Goal: Information Seeking & Learning: Compare options

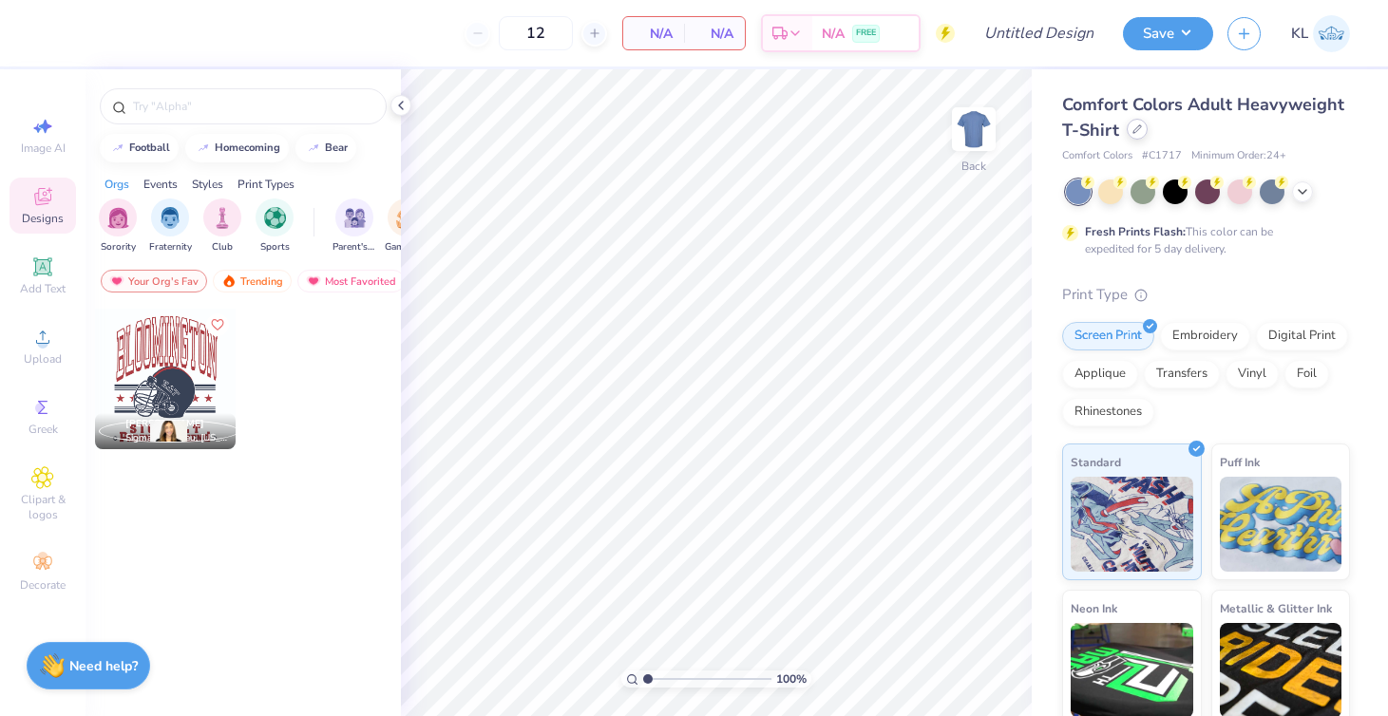
click at [1142, 130] on icon at bounding box center [1138, 129] width 10 height 10
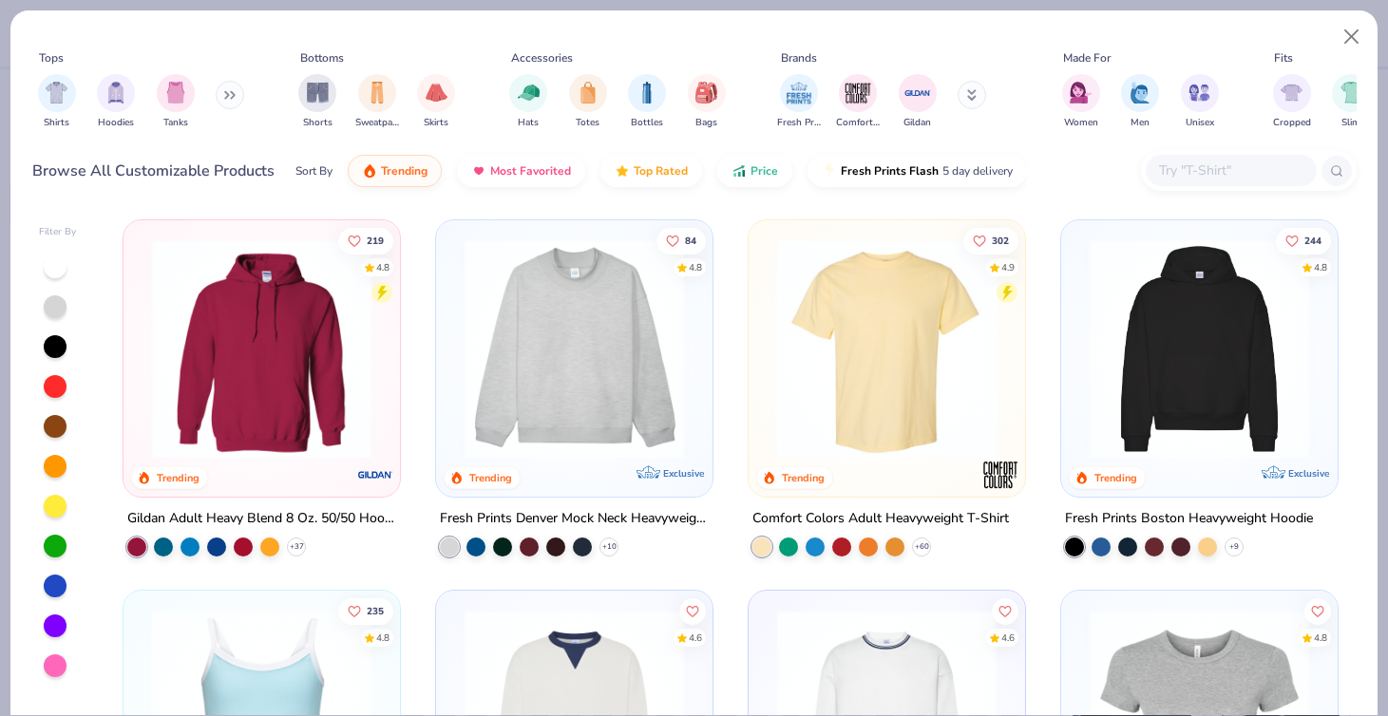
click at [1190, 173] on input "text" at bounding box center [1230, 171] width 146 height 22
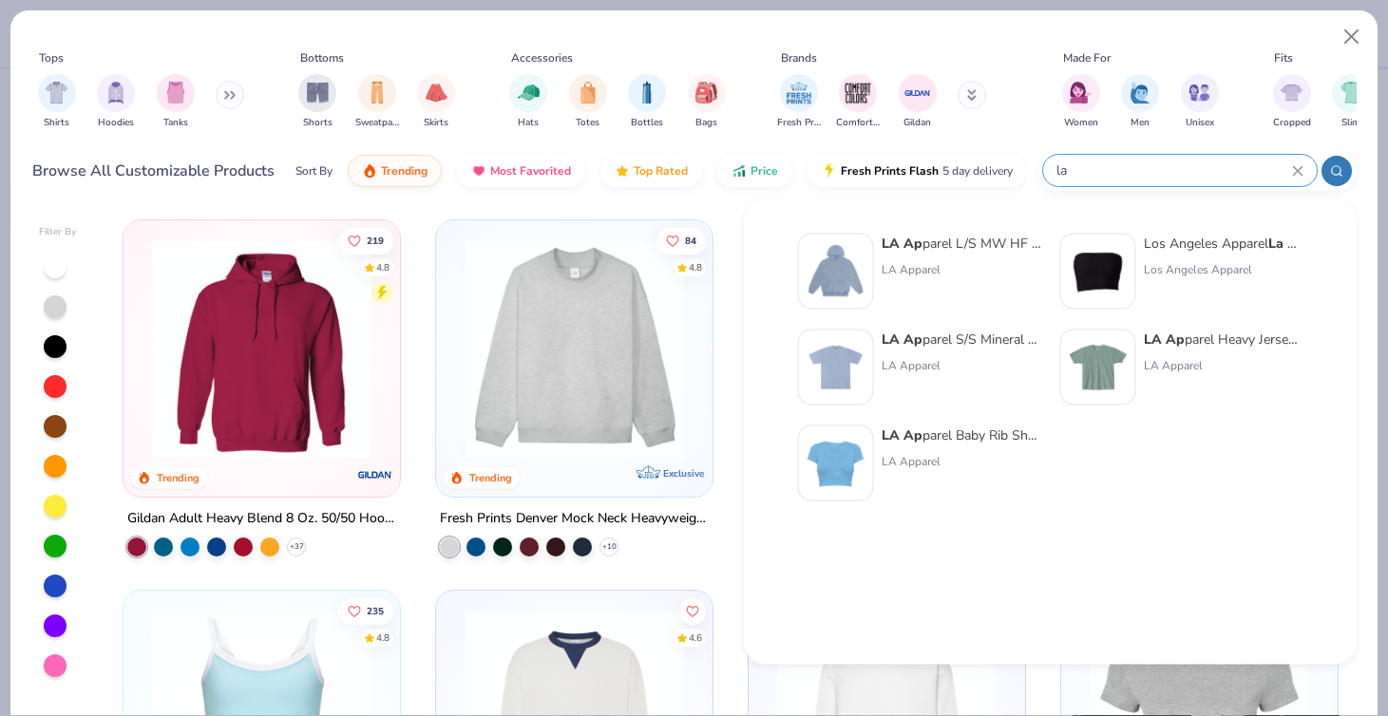
type input "l"
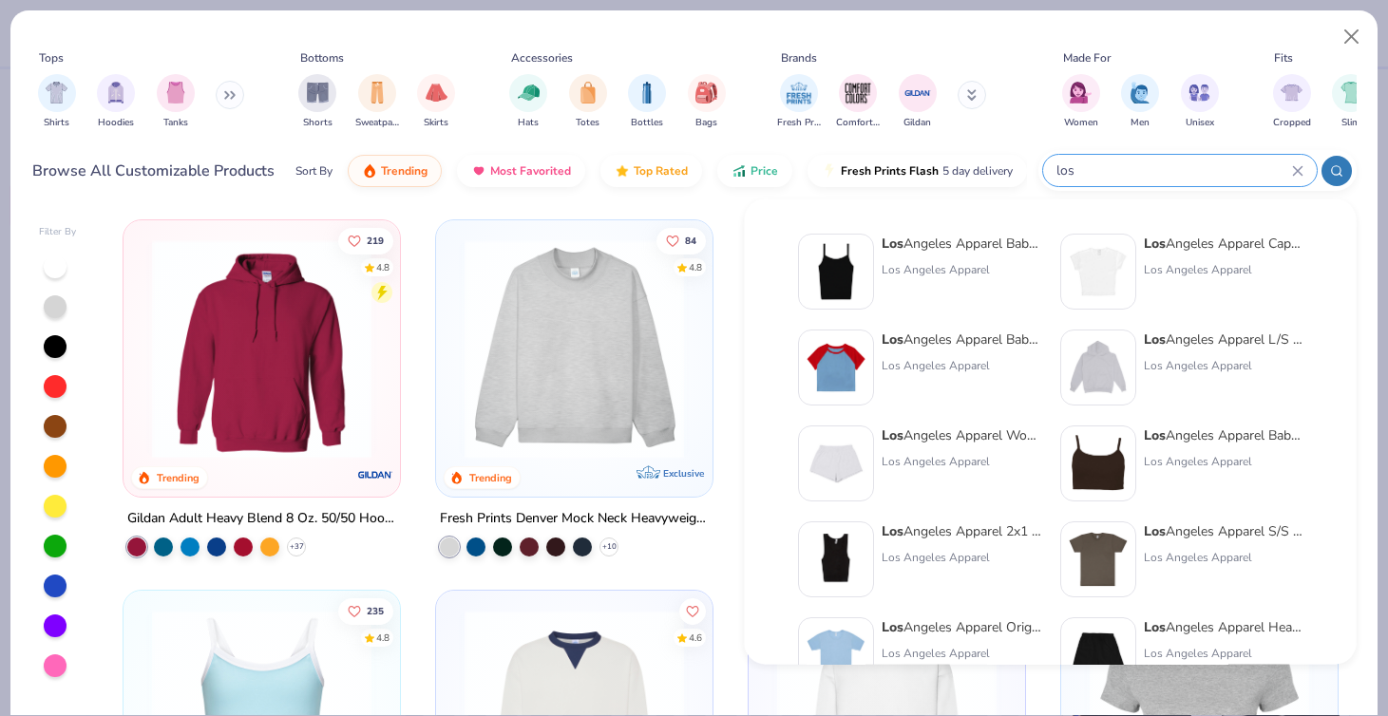
type input "los"
click at [1228, 444] on div "Los Angeles Apparel Baby Rib Spaghetti Crop Tank" at bounding box center [1224, 436] width 160 height 20
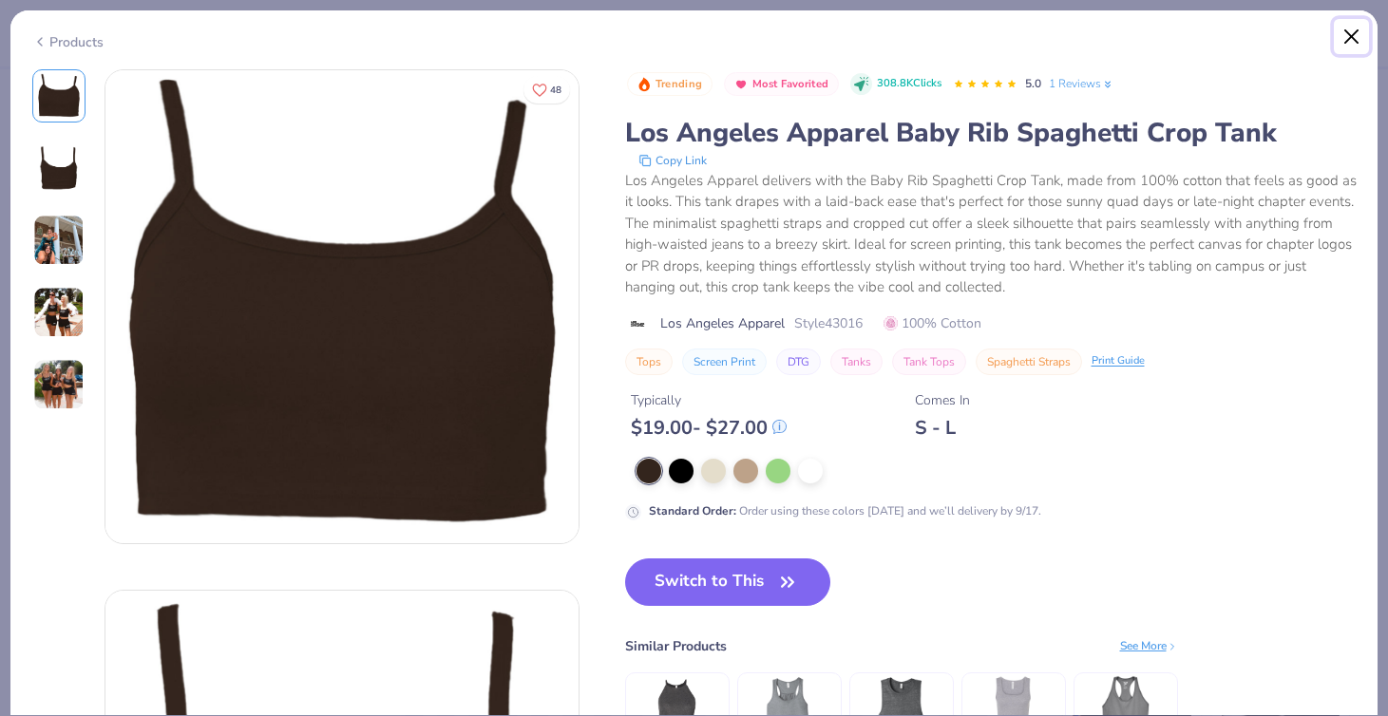
click at [1355, 40] on button "Close" at bounding box center [1352, 37] width 36 height 36
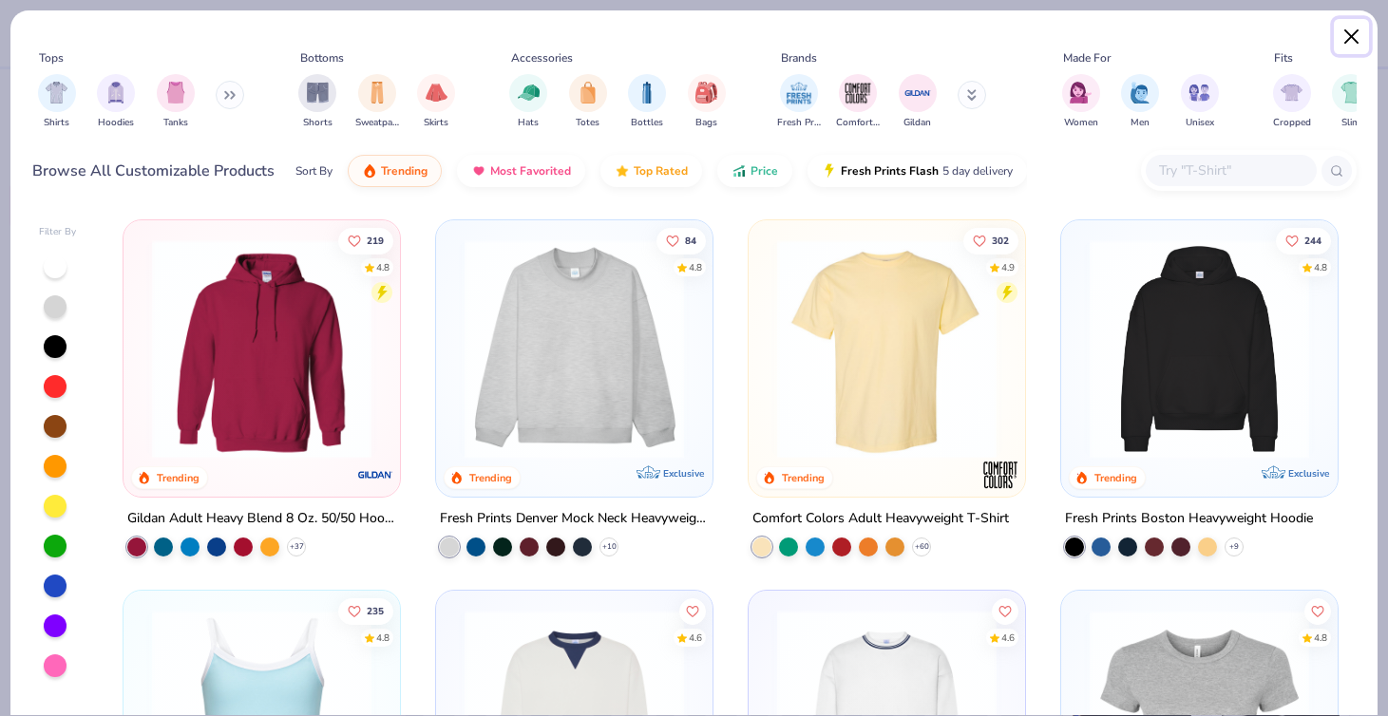
click at [1345, 40] on button "Close" at bounding box center [1352, 37] width 36 height 36
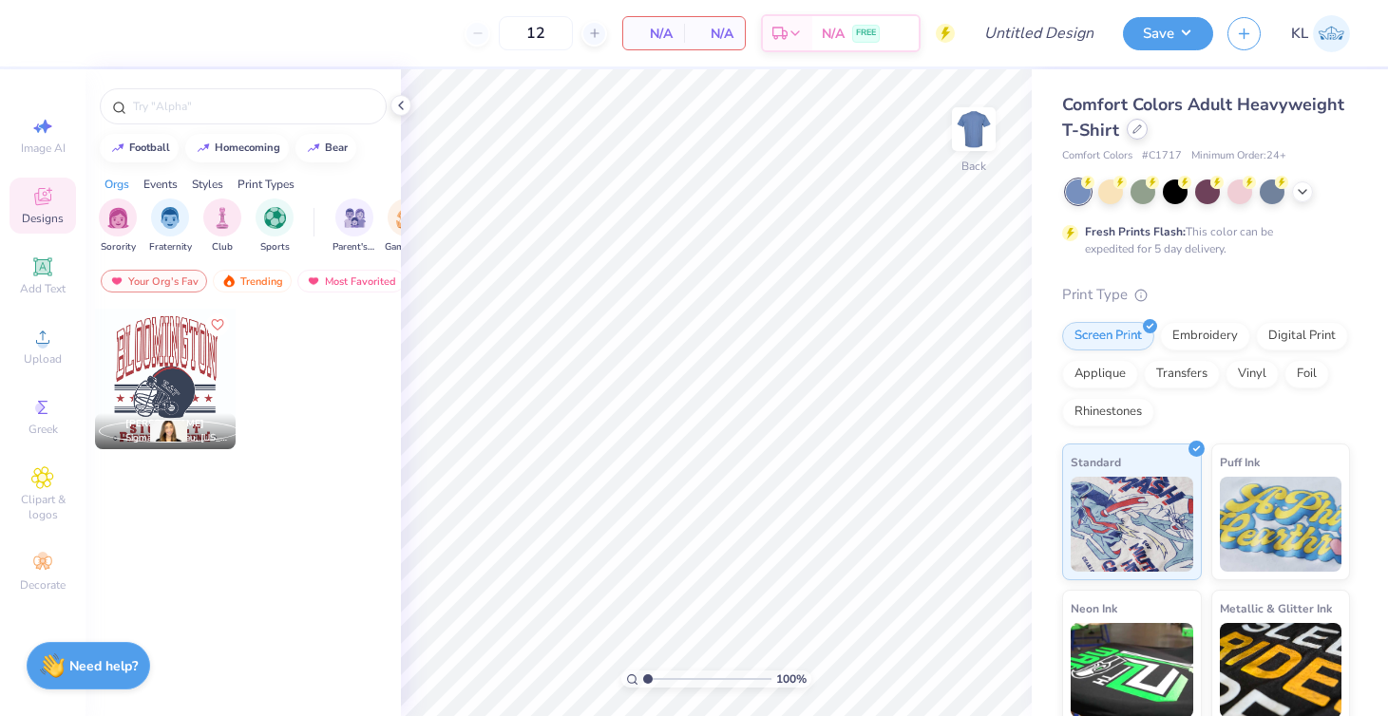
click at [1148, 129] on div at bounding box center [1137, 129] width 21 height 21
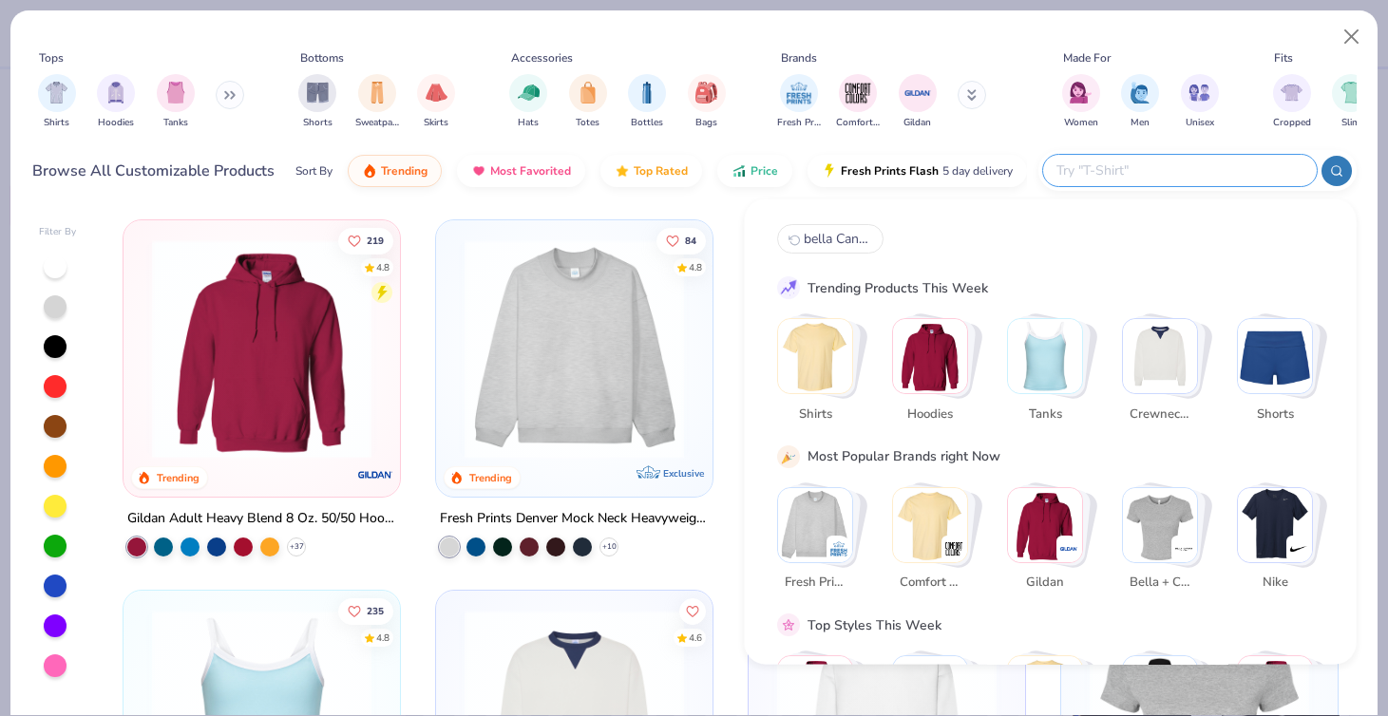
click at [1178, 181] on div at bounding box center [1180, 170] width 274 height 31
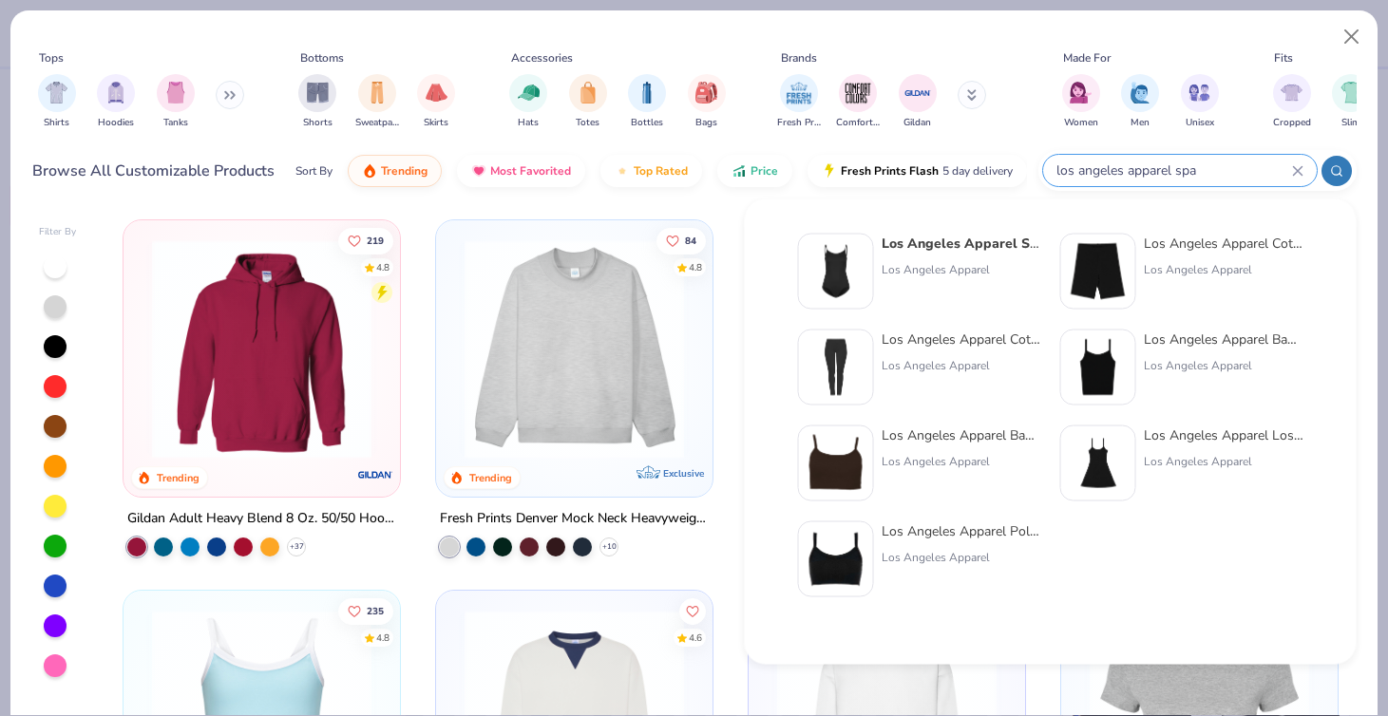
type input "los angeles apparel spa"
click at [1167, 344] on div "Los Angeles Apparel Baby Rib Spaghetti Tank" at bounding box center [1224, 340] width 160 height 20
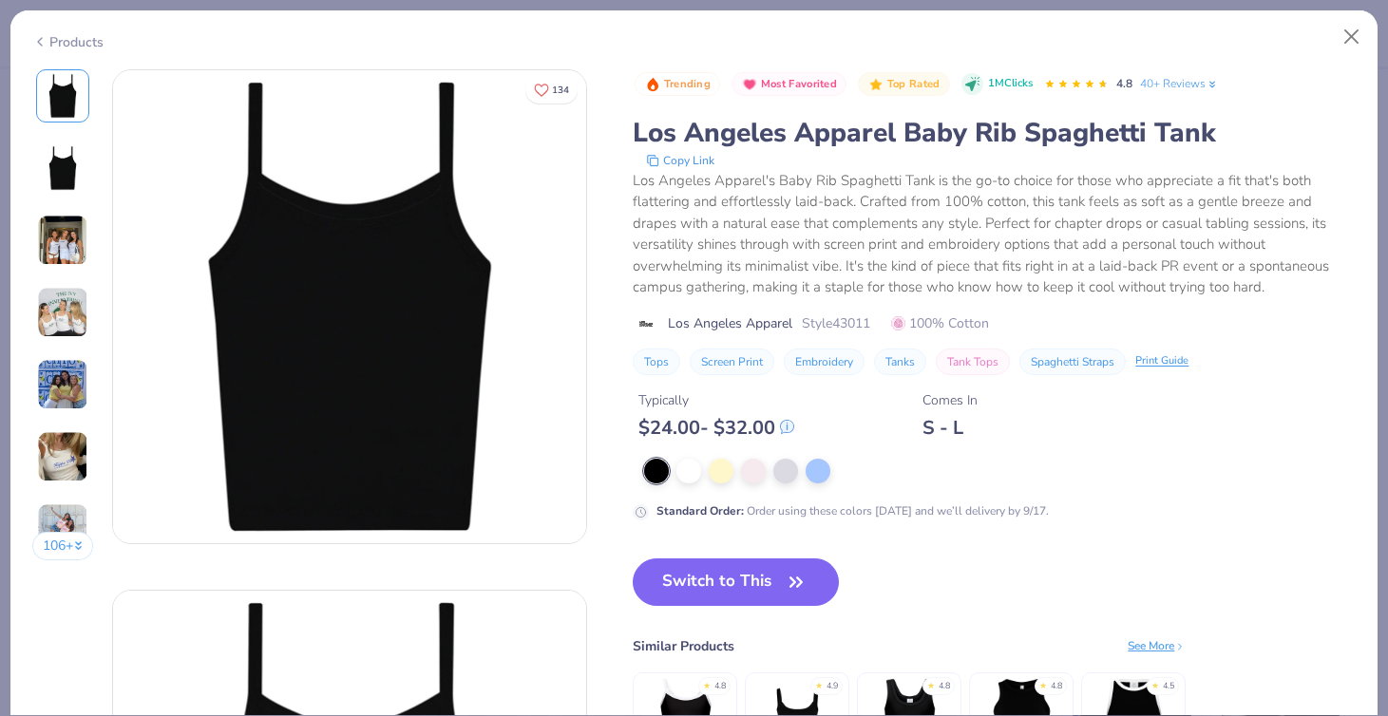
click at [808, 322] on span "Style 43011" at bounding box center [836, 324] width 68 height 20
drag, startPoint x: 841, startPoint y: 325, endPoint x: 887, endPoint y: 325, distance: 45.6
click at [887, 325] on div "Los Angeles Apparel Style 43011 100% Cotton" at bounding box center [994, 324] width 723 height 20
copy span "43011"
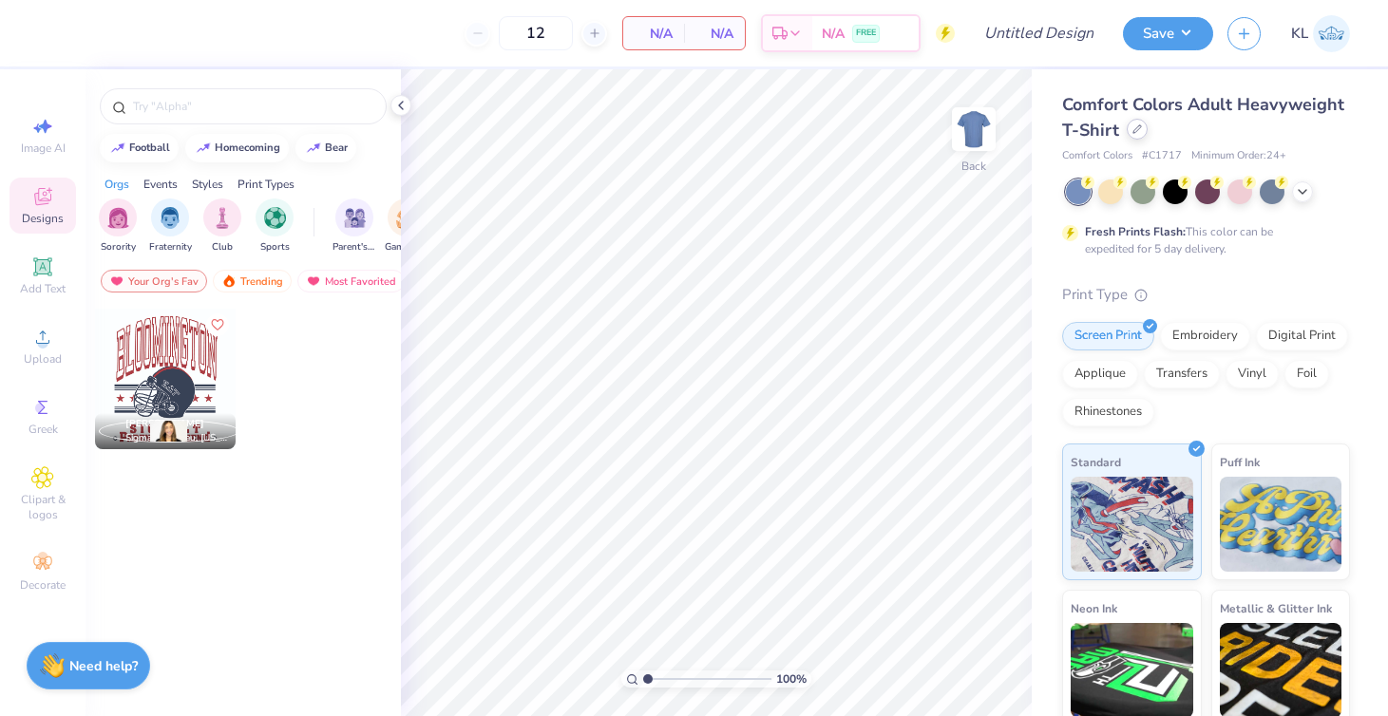
click at [1148, 134] on div at bounding box center [1137, 129] width 21 height 21
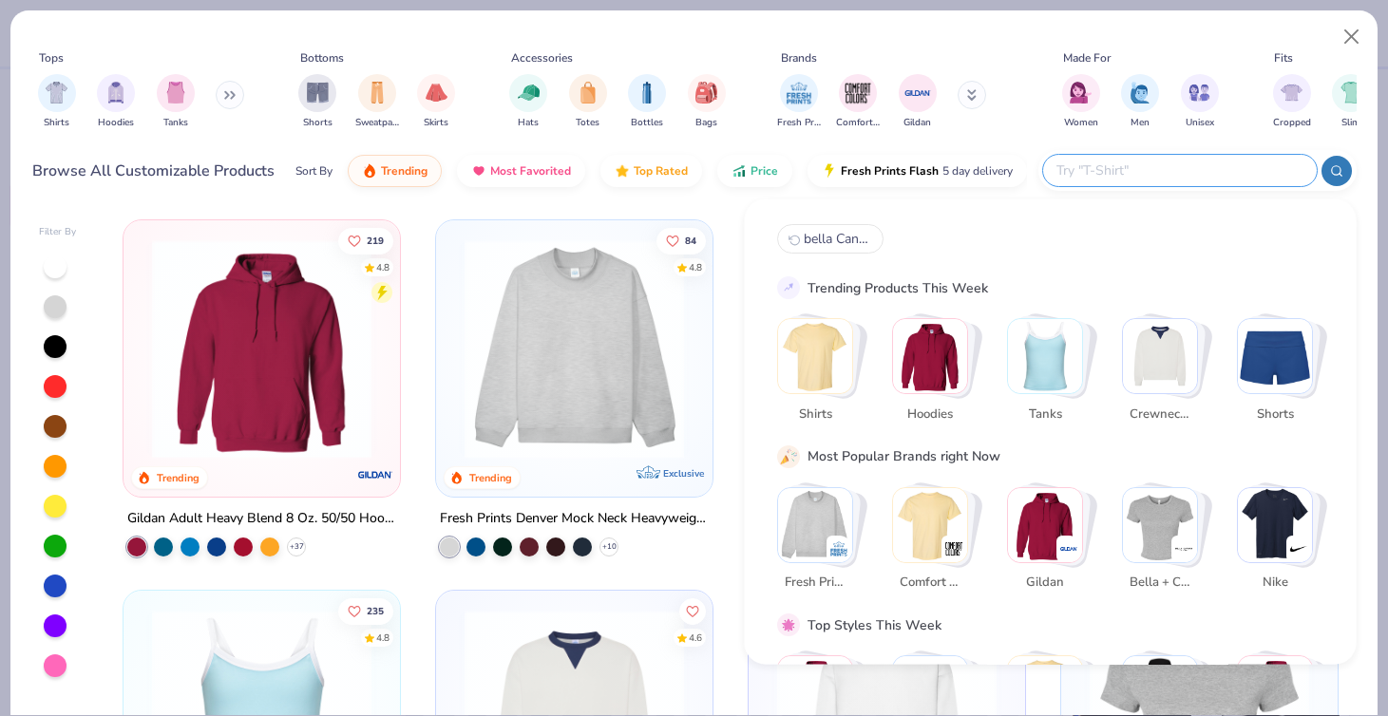
click at [1231, 168] on input "text" at bounding box center [1179, 171] width 249 height 22
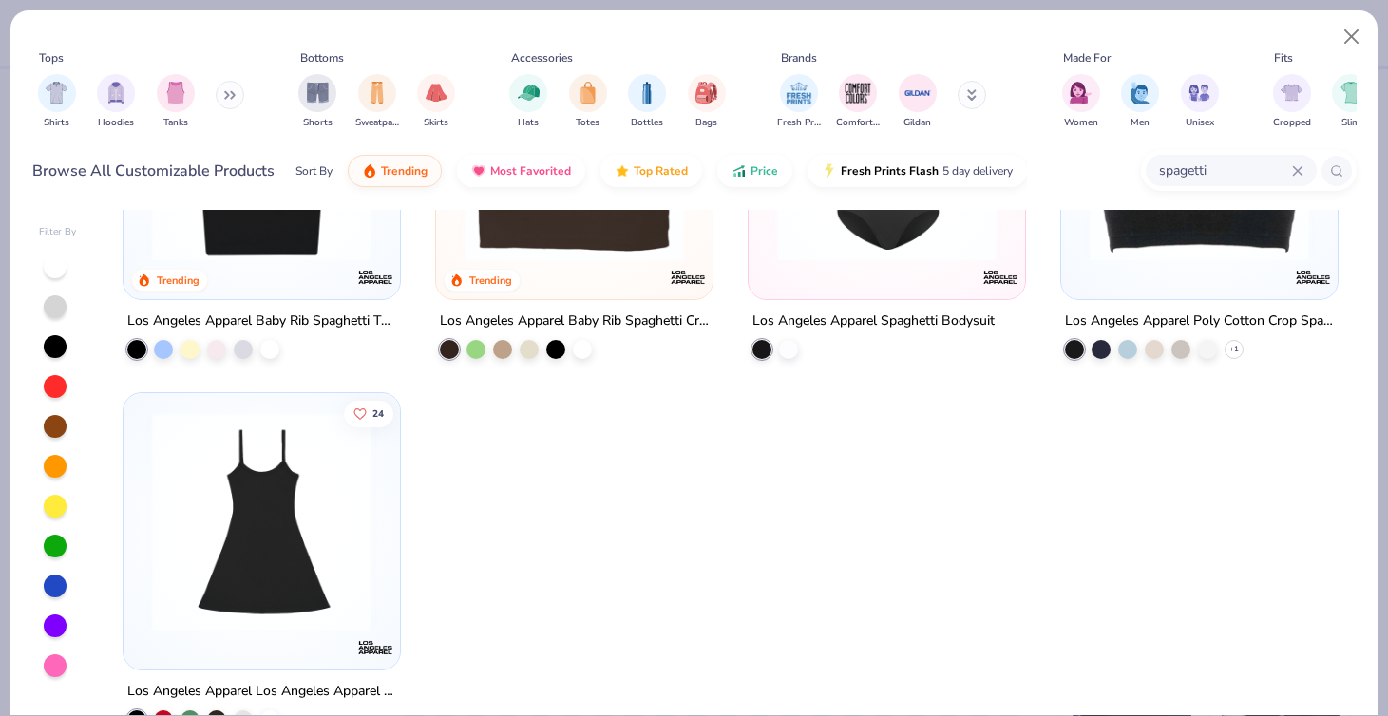
scroll to position [243, 0]
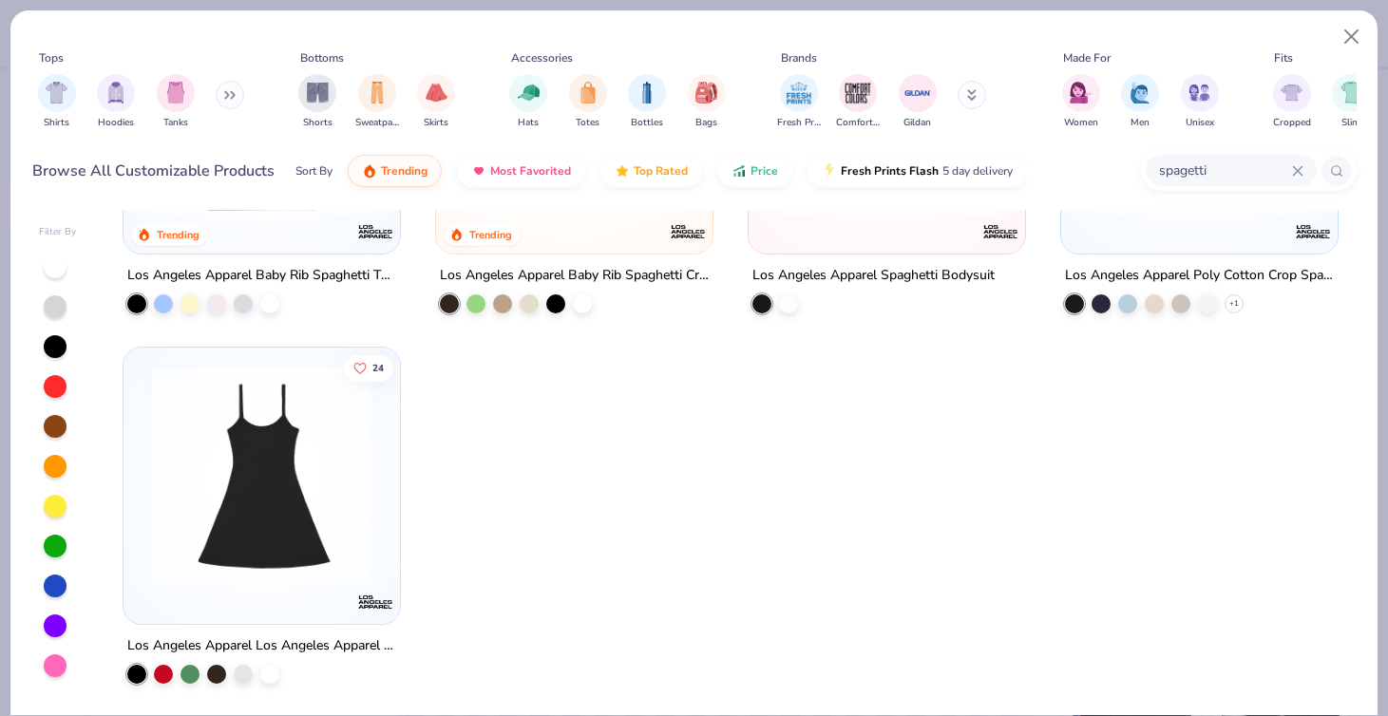
click at [58, 583] on div at bounding box center [55, 586] width 23 height 23
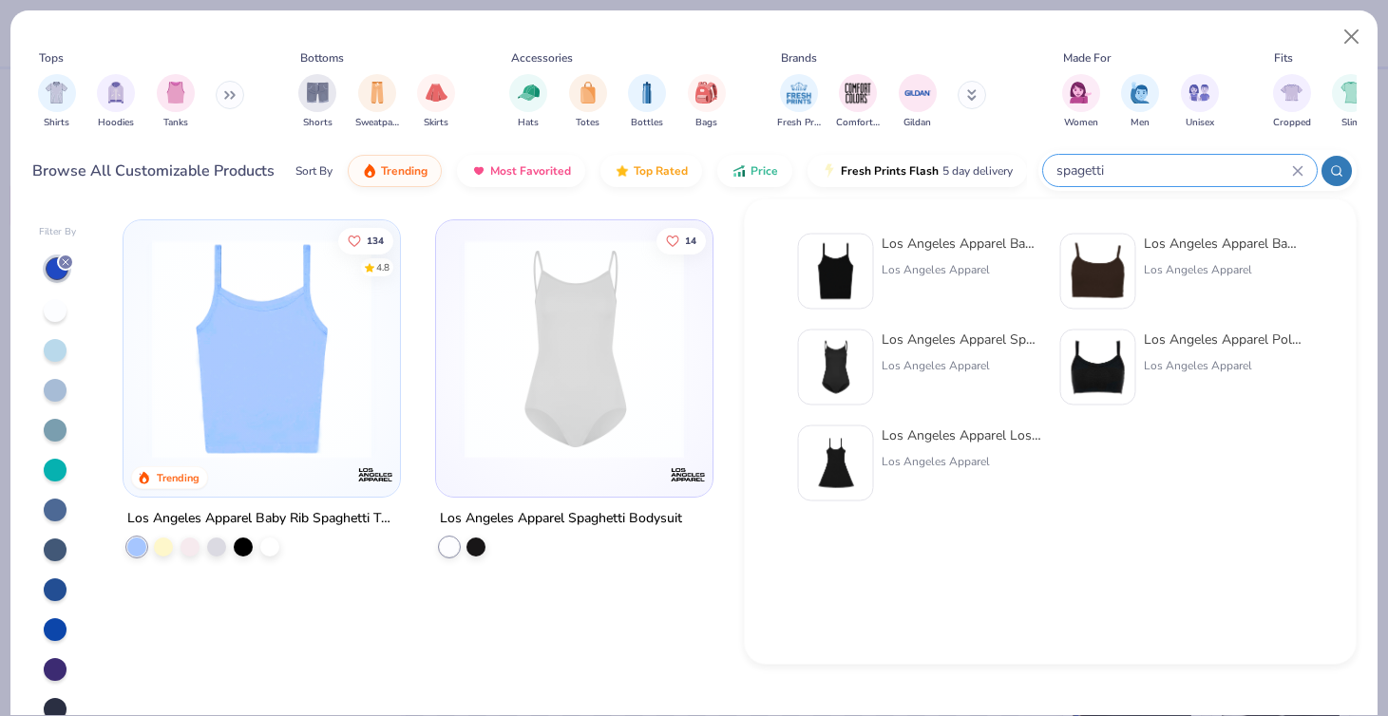
click at [1231, 173] on input "spagetti" at bounding box center [1174, 171] width 238 height 22
click at [1296, 166] on icon at bounding box center [1297, 170] width 11 height 11
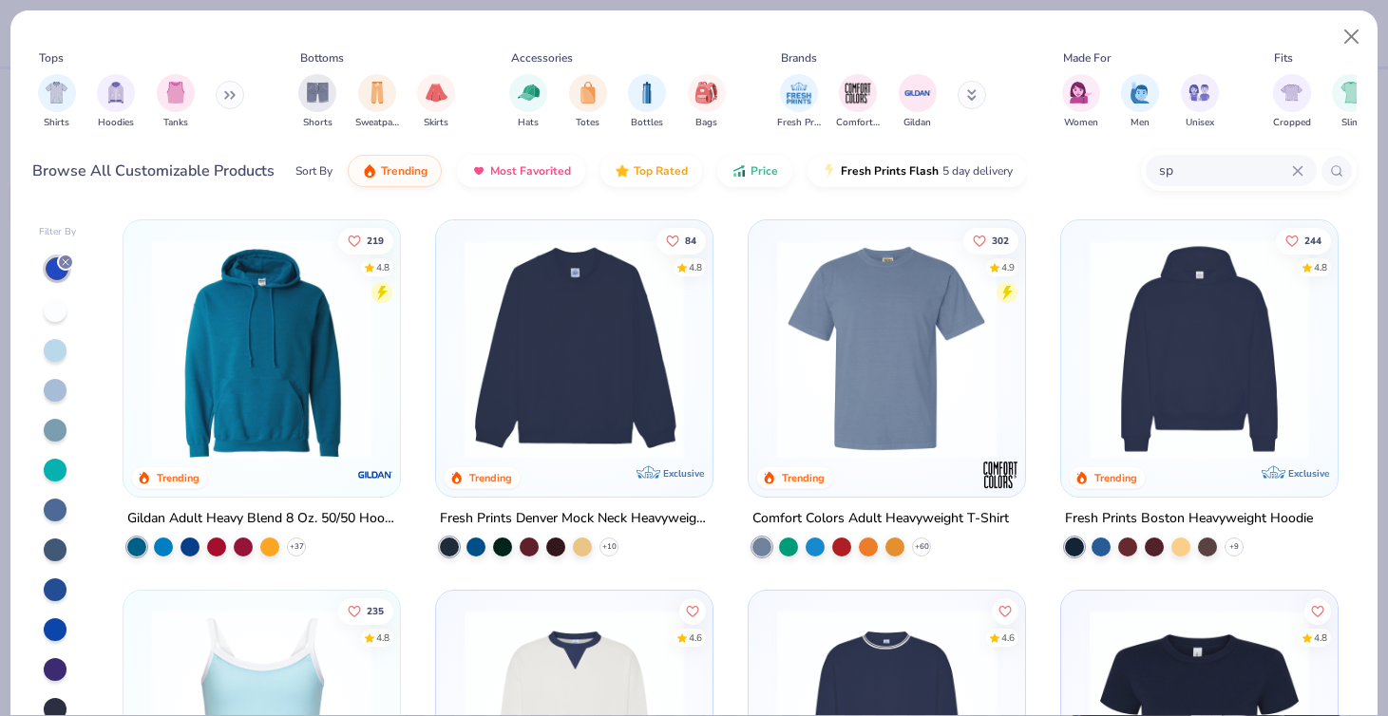
type input "s"
type input "navy tank"
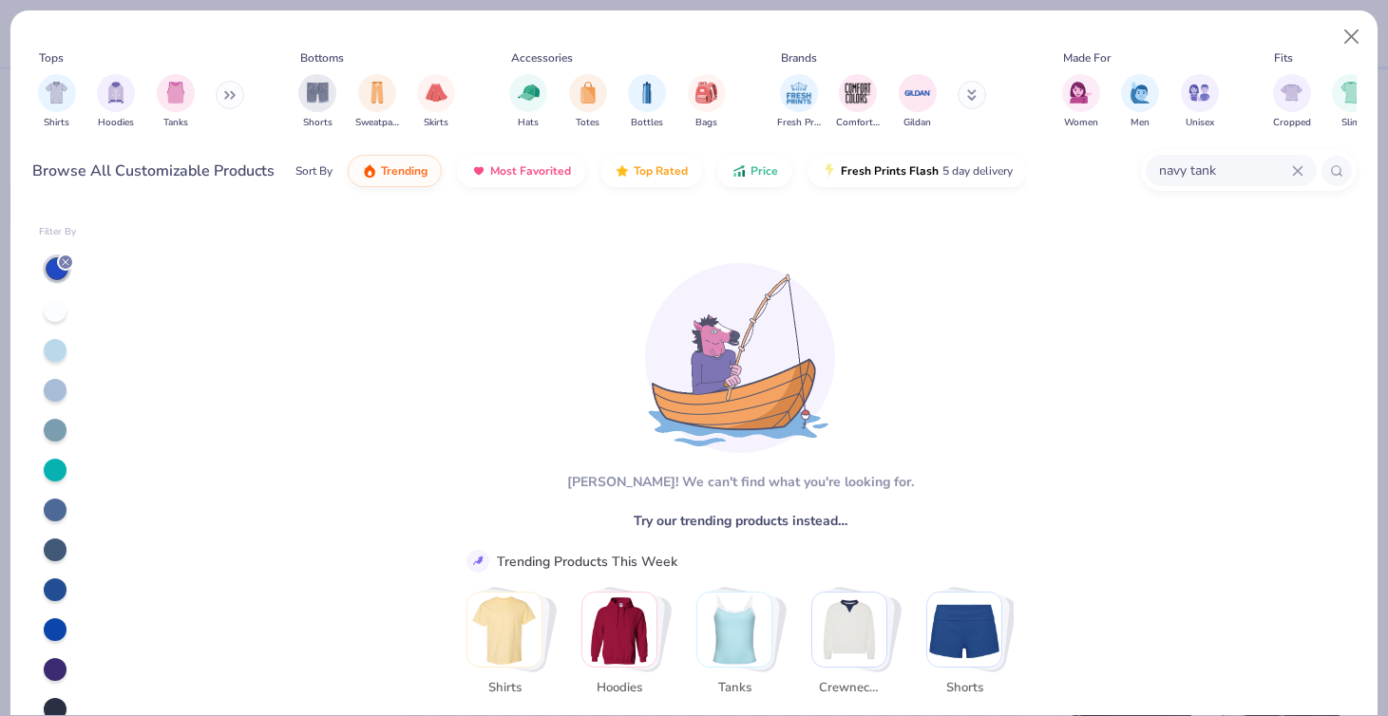
click at [756, 628] on img "Stack Card Button Tanks" at bounding box center [734, 630] width 74 height 74
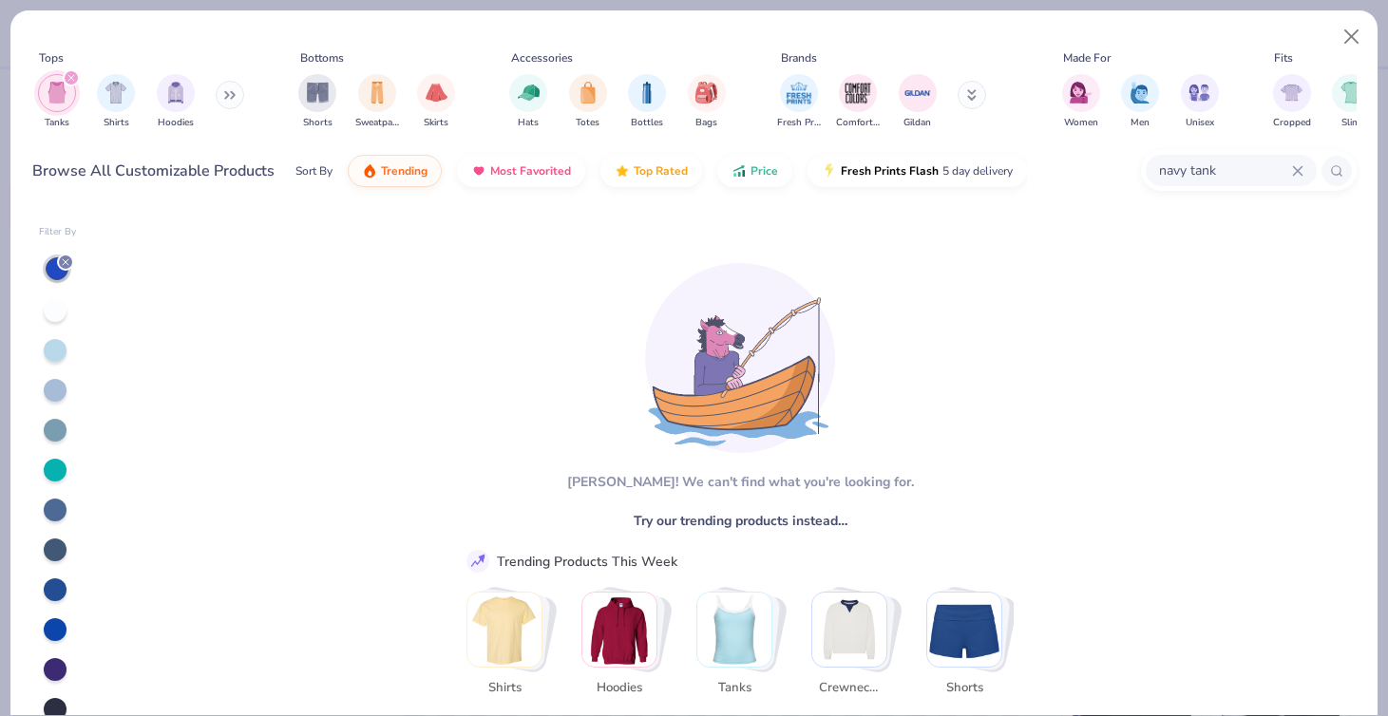
click at [758, 626] on img "Stack Card Button Tanks" at bounding box center [734, 630] width 74 height 74
click at [1347, 29] on button "Close" at bounding box center [1352, 37] width 36 height 36
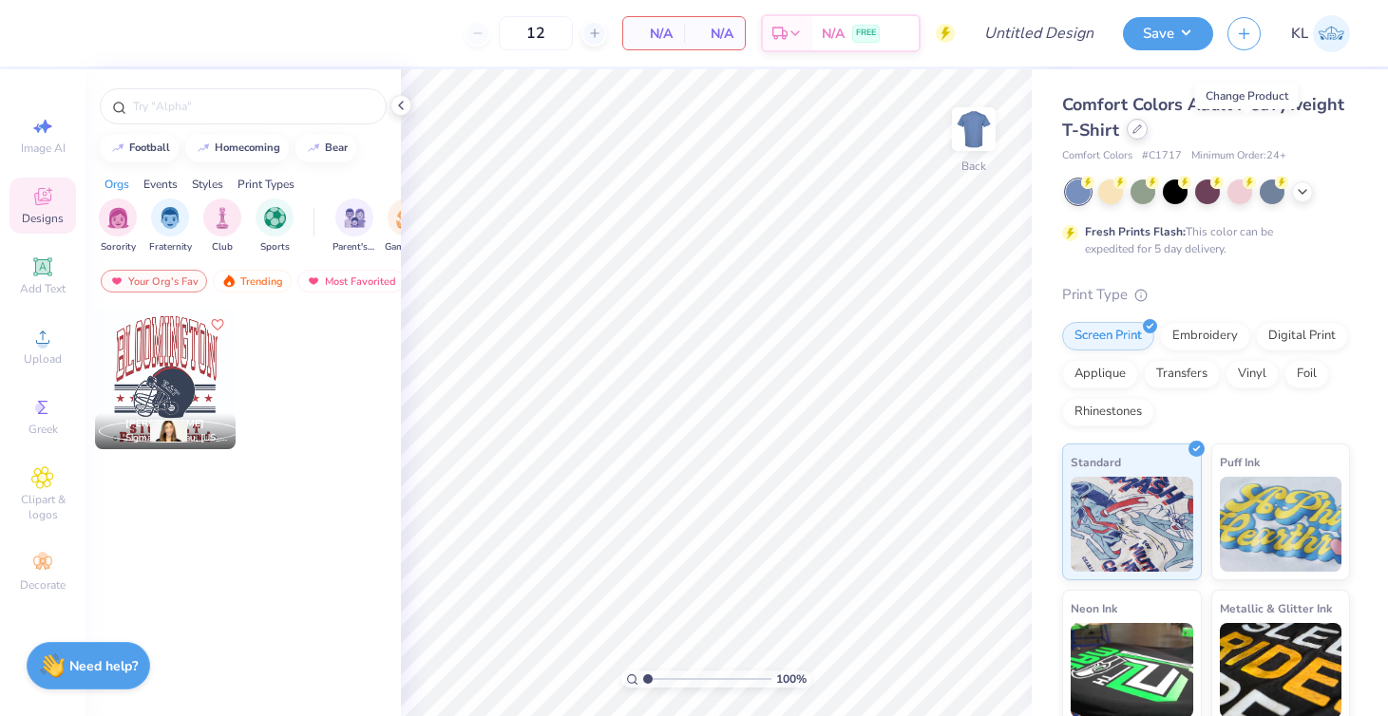
click at [1142, 129] on icon at bounding box center [1138, 129] width 10 height 10
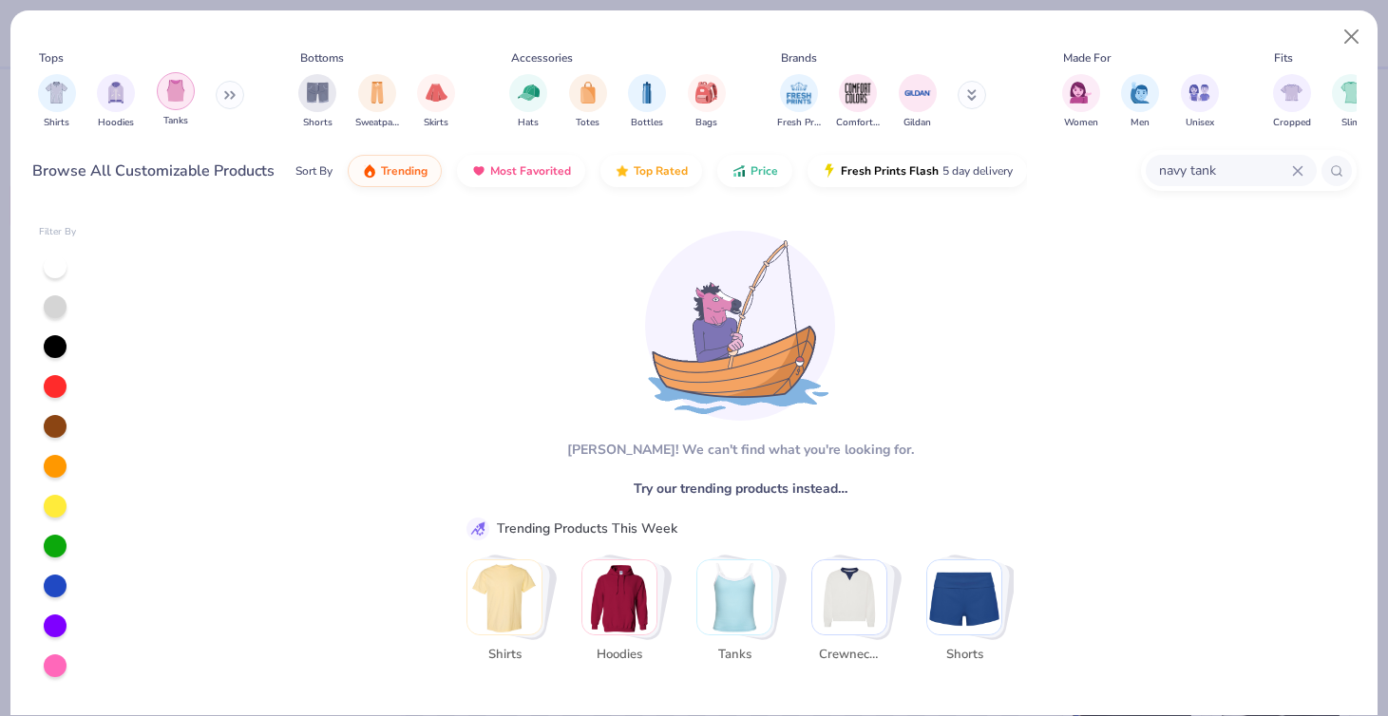
click at [183, 91] on img "filter for Tanks" at bounding box center [175, 91] width 21 height 22
click at [1304, 171] on div "navy tank" at bounding box center [1231, 170] width 171 height 31
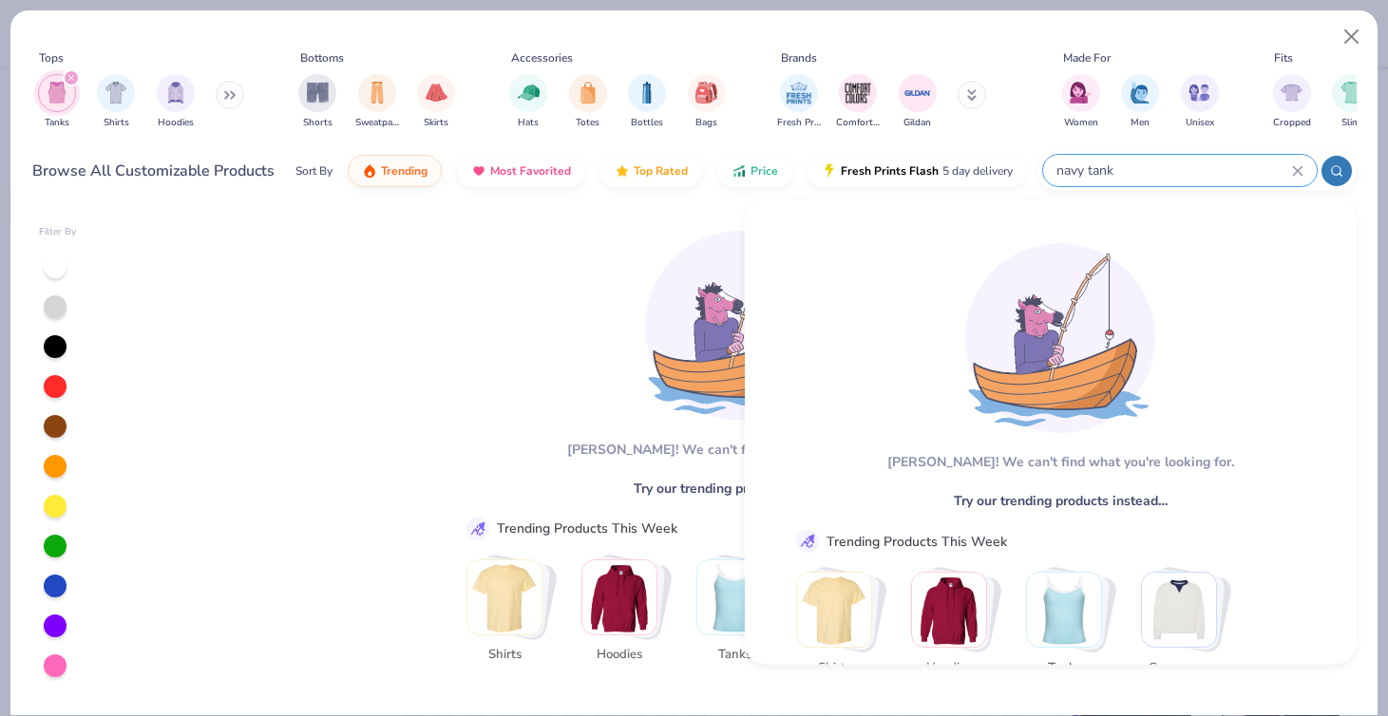
click at [1292, 170] on icon at bounding box center [1297, 170] width 11 height 11
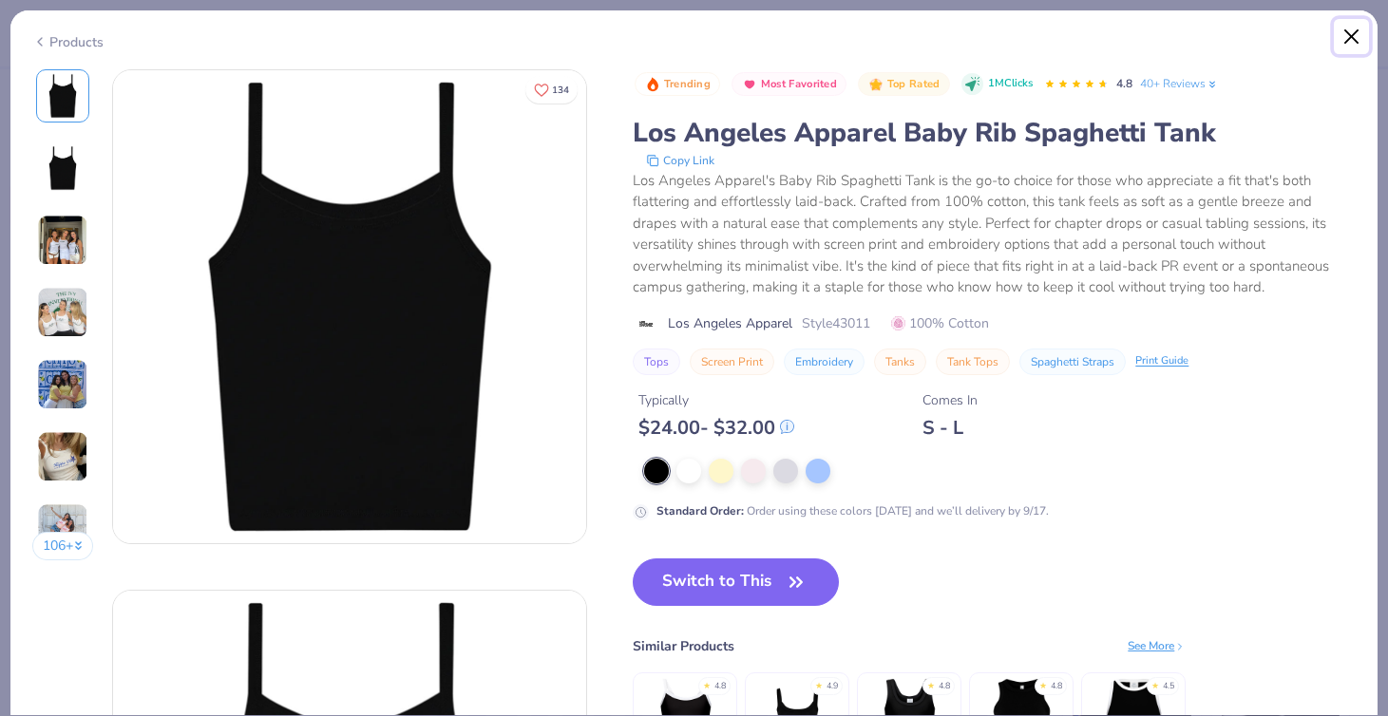
click at [1354, 32] on button "Close" at bounding box center [1352, 37] width 36 height 36
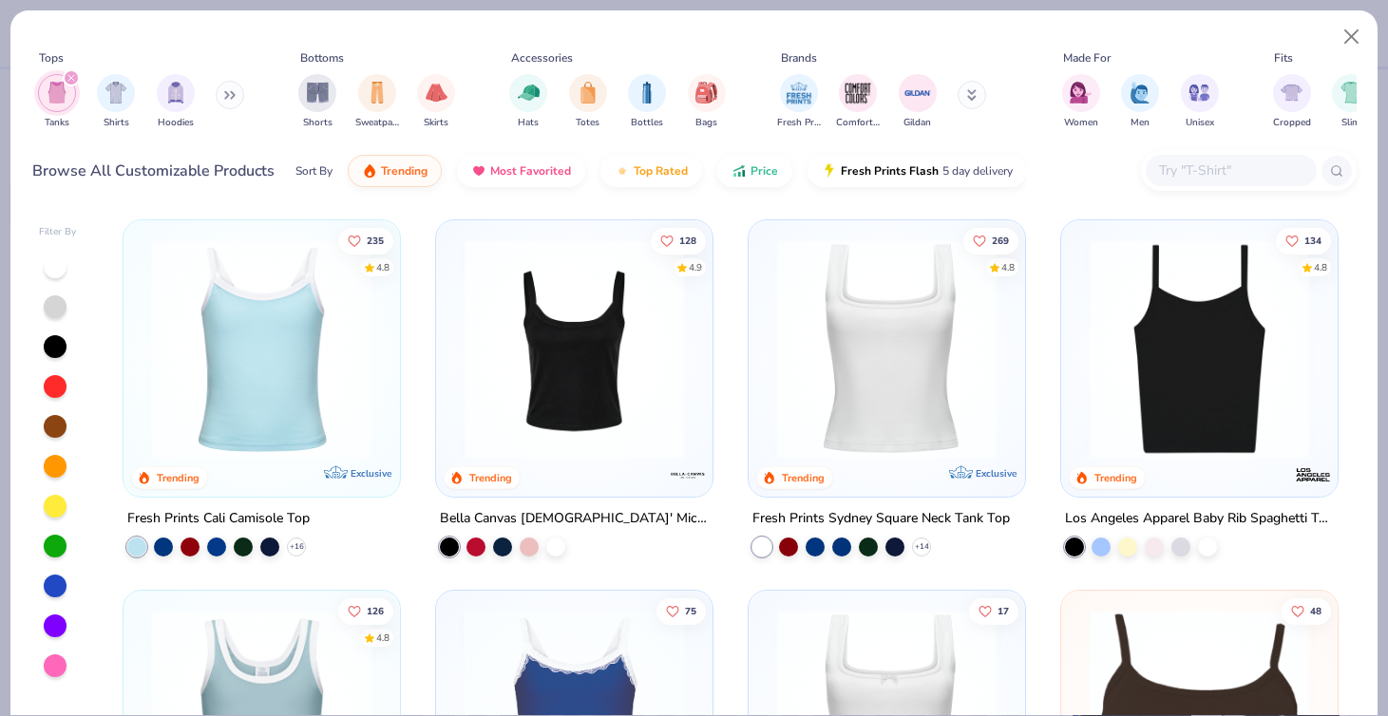
click at [248, 387] on img at bounding box center [262, 348] width 239 height 219
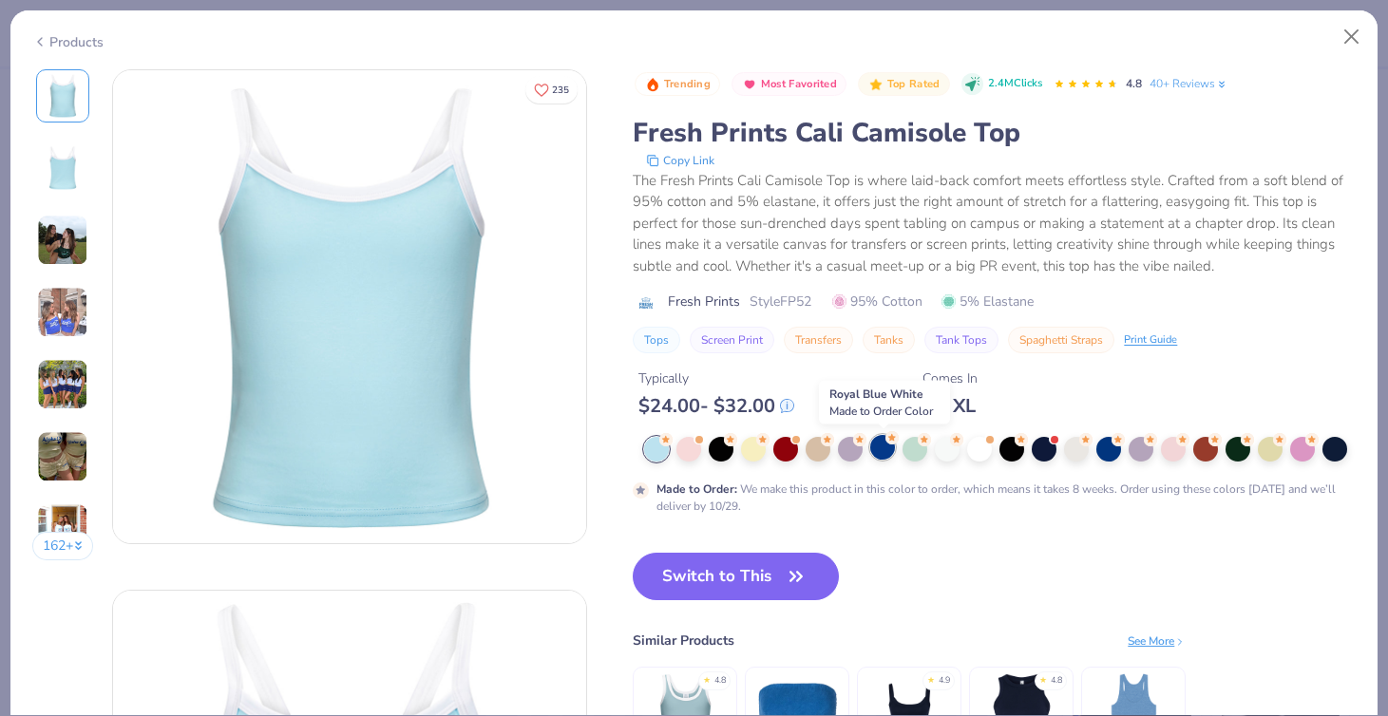
click at [888, 448] on div at bounding box center [882, 447] width 25 height 25
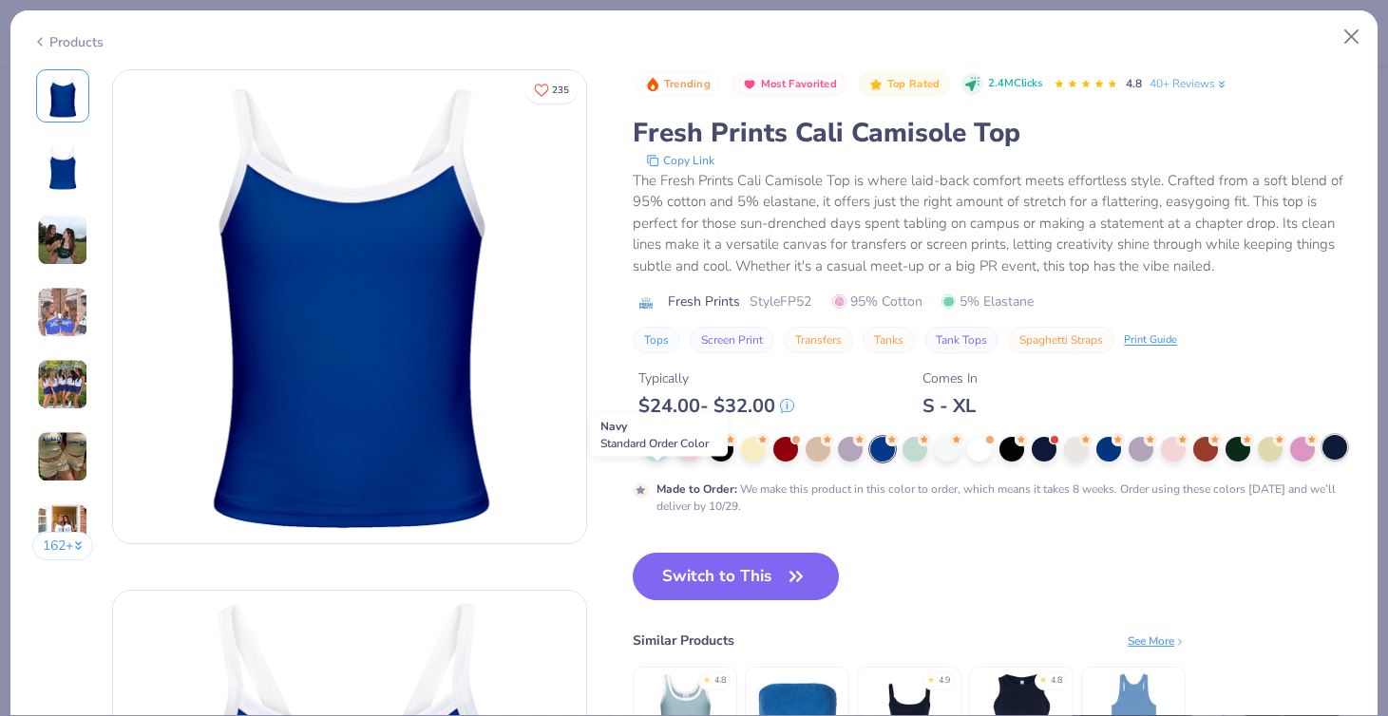
click at [1323, 460] on div at bounding box center [1335, 447] width 25 height 25
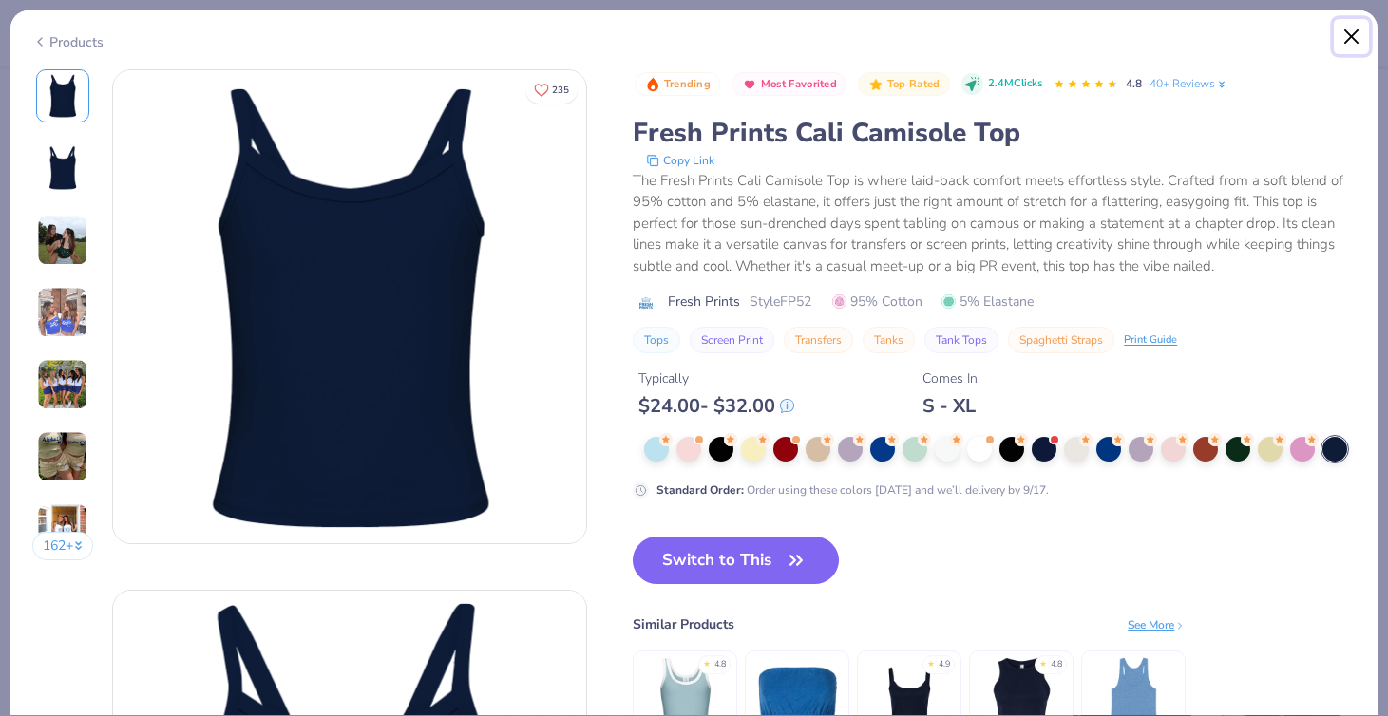
click at [1352, 29] on button "Close" at bounding box center [1352, 37] width 36 height 36
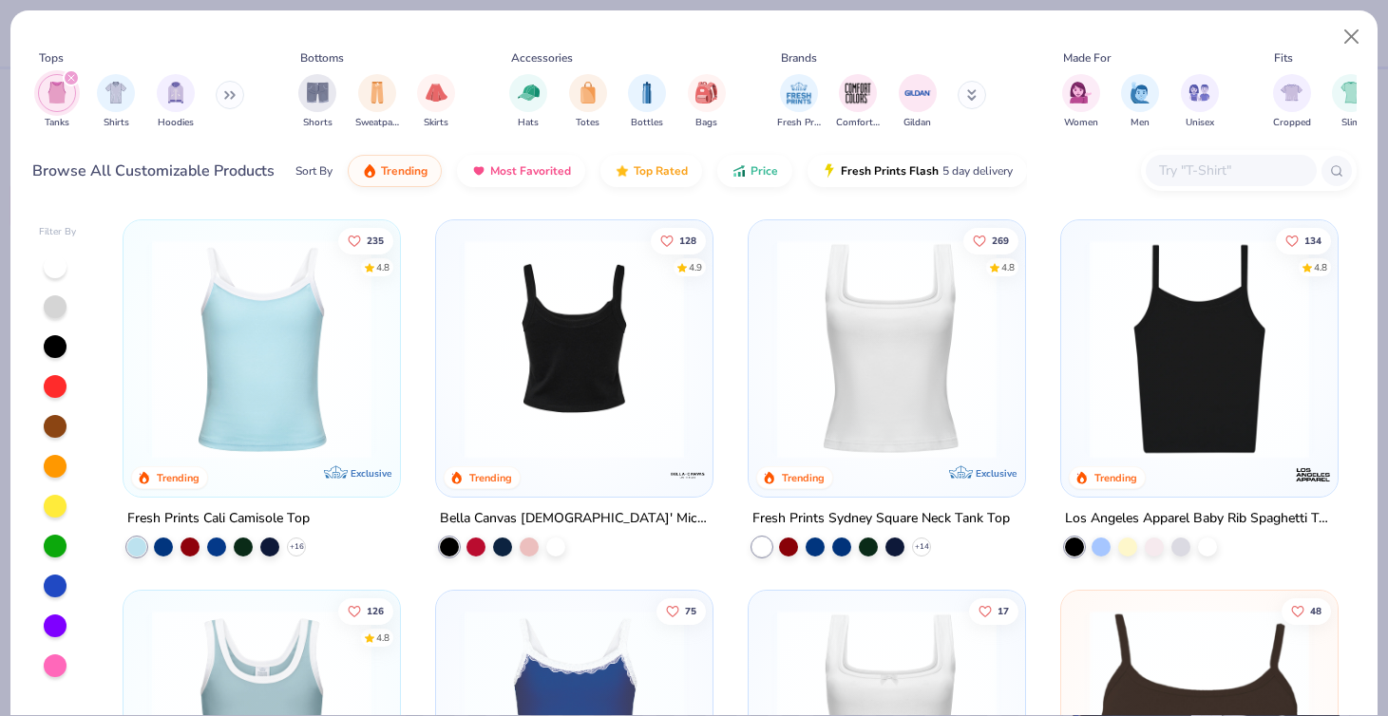
click at [455, 388] on img at bounding box center [336, 348] width 239 height 219
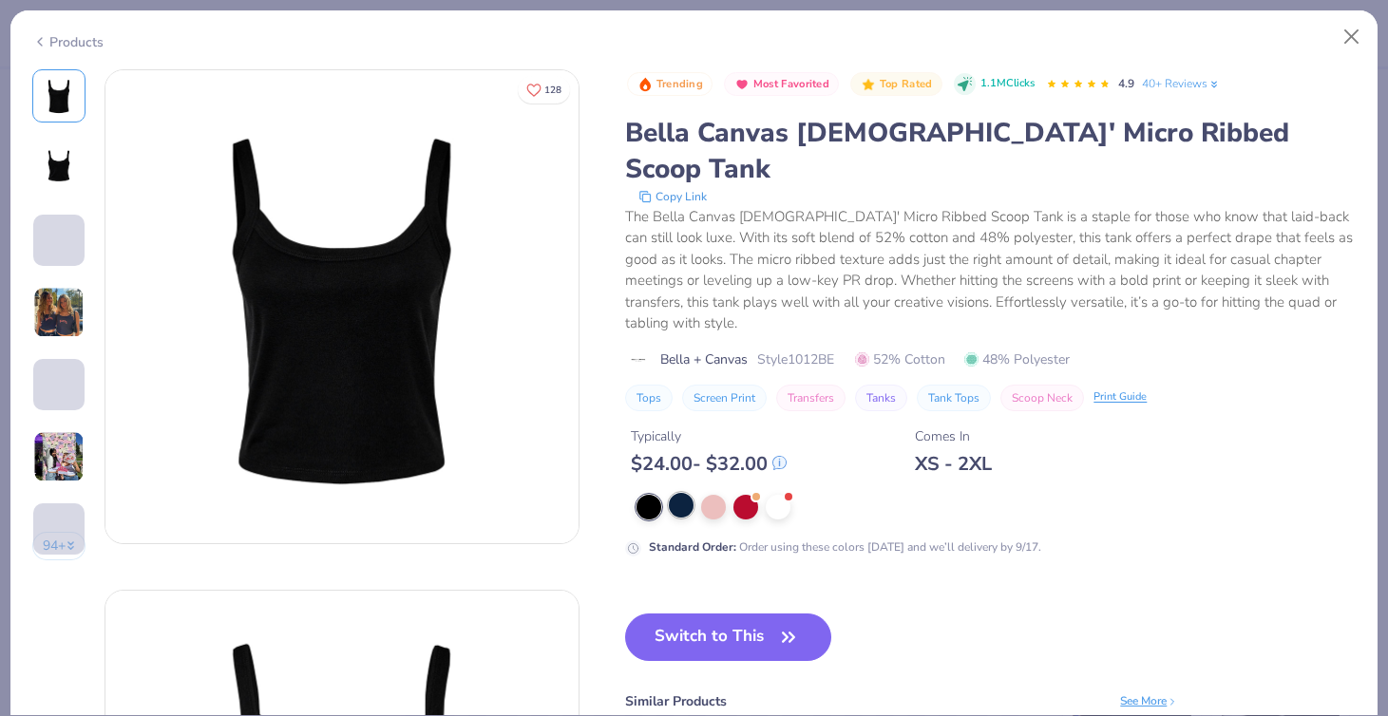
click at [685, 493] on div at bounding box center [681, 505] width 25 height 25
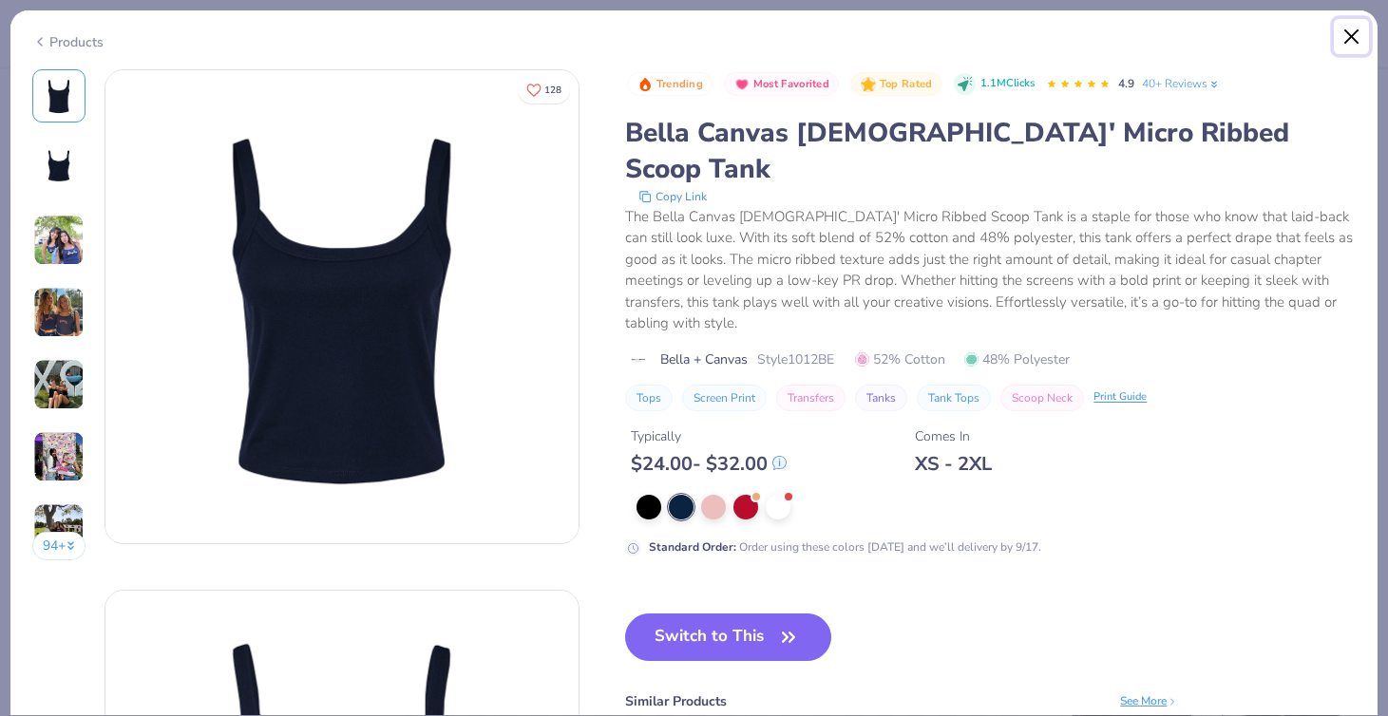
click at [1357, 24] on button "Close" at bounding box center [1352, 37] width 36 height 36
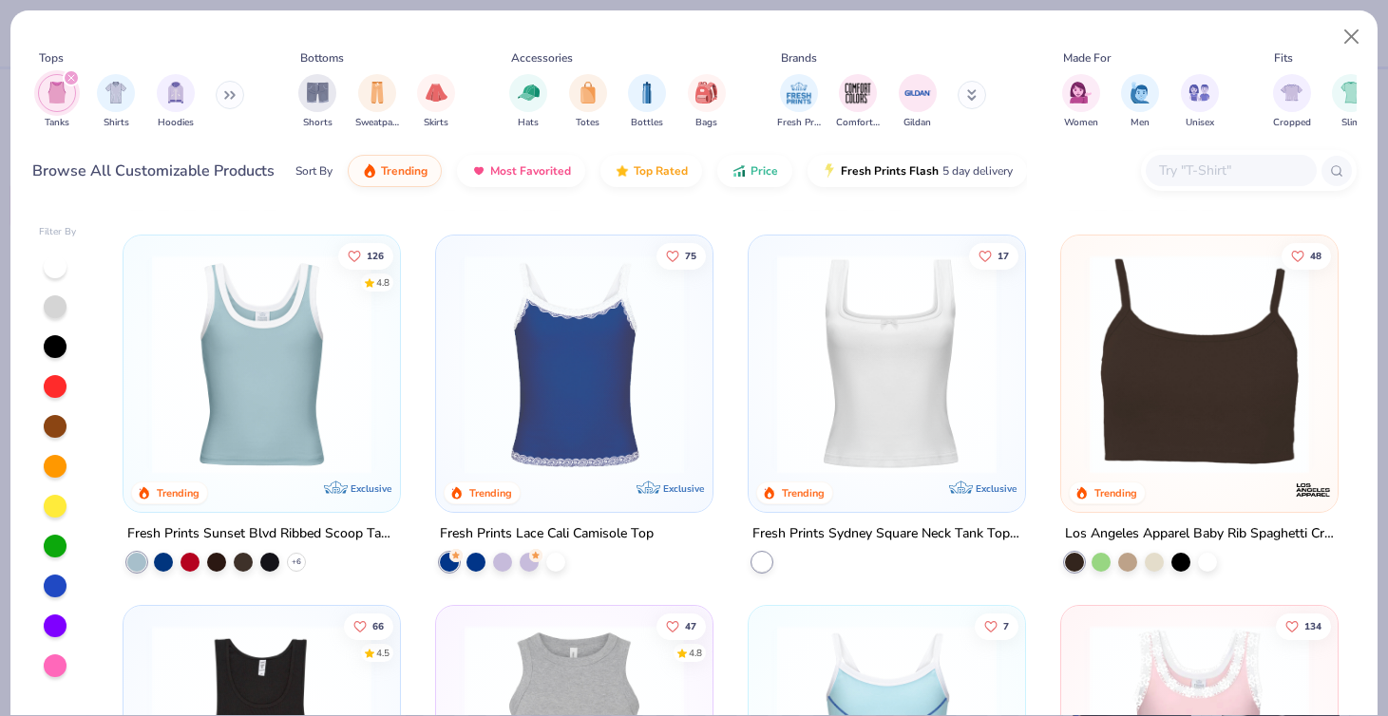
scroll to position [357, 0]
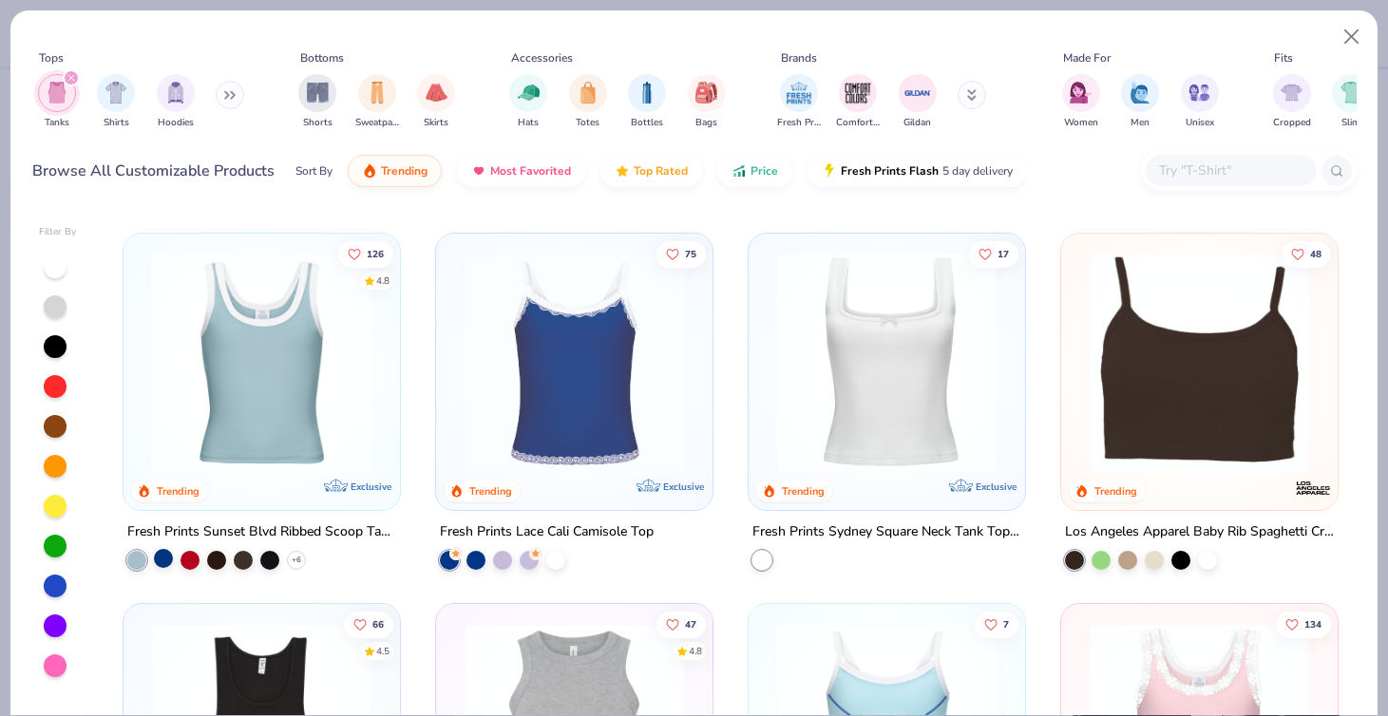
click at [159, 560] on div at bounding box center [163, 558] width 19 height 19
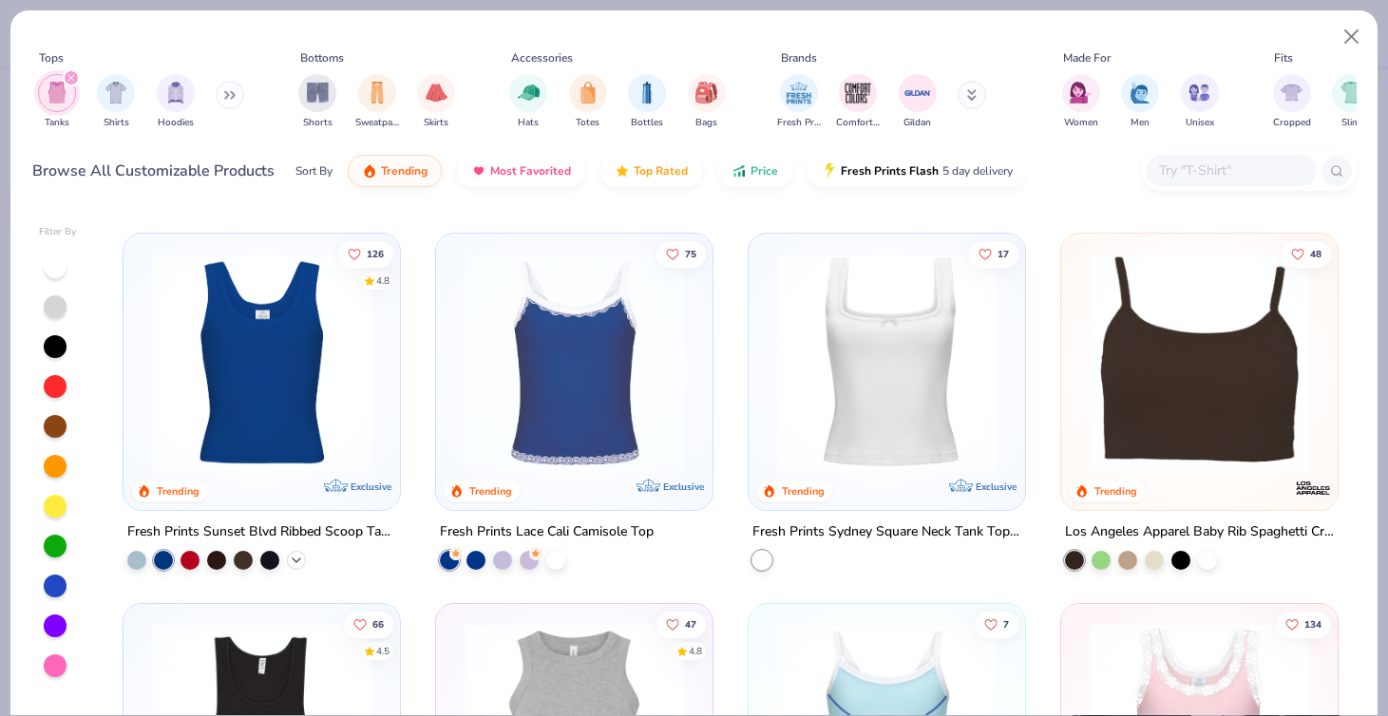
click at [289, 555] on icon at bounding box center [296, 560] width 15 height 15
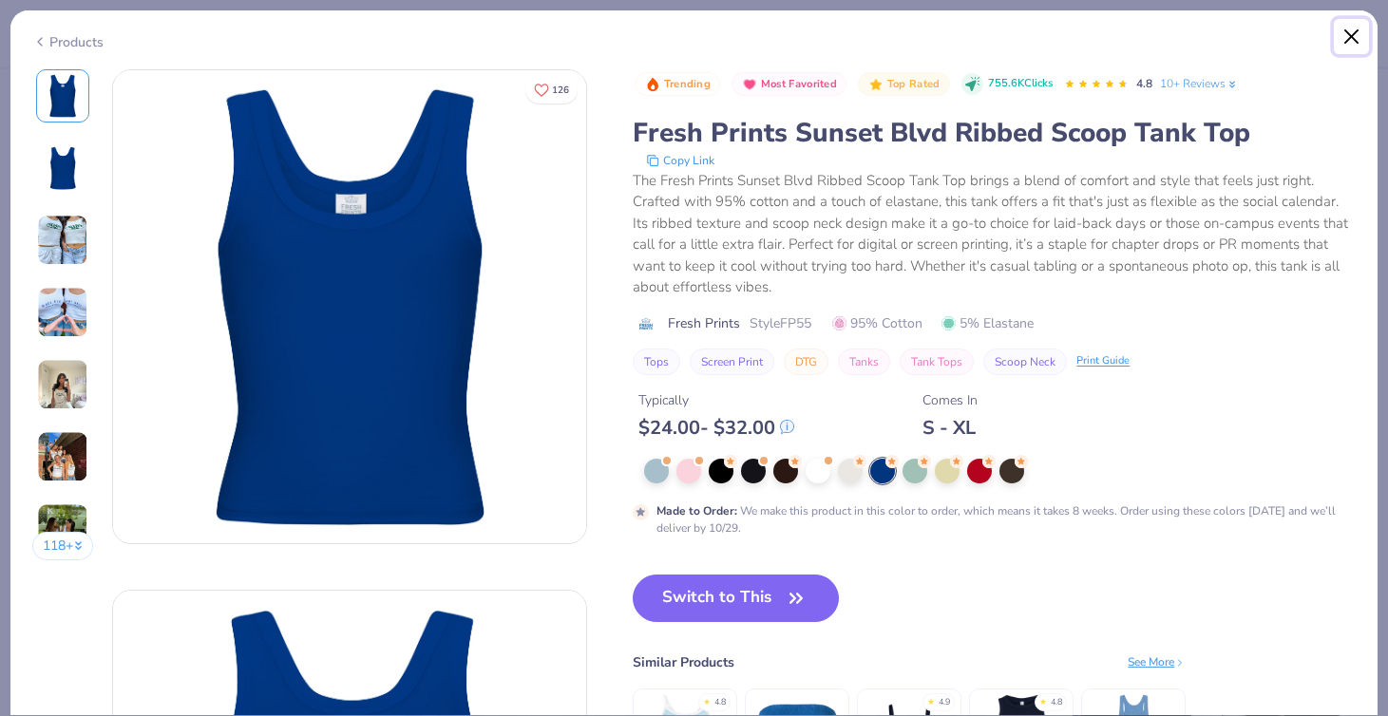
click at [1357, 33] on button "Close" at bounding box center [1352, 37] width 36 height 36
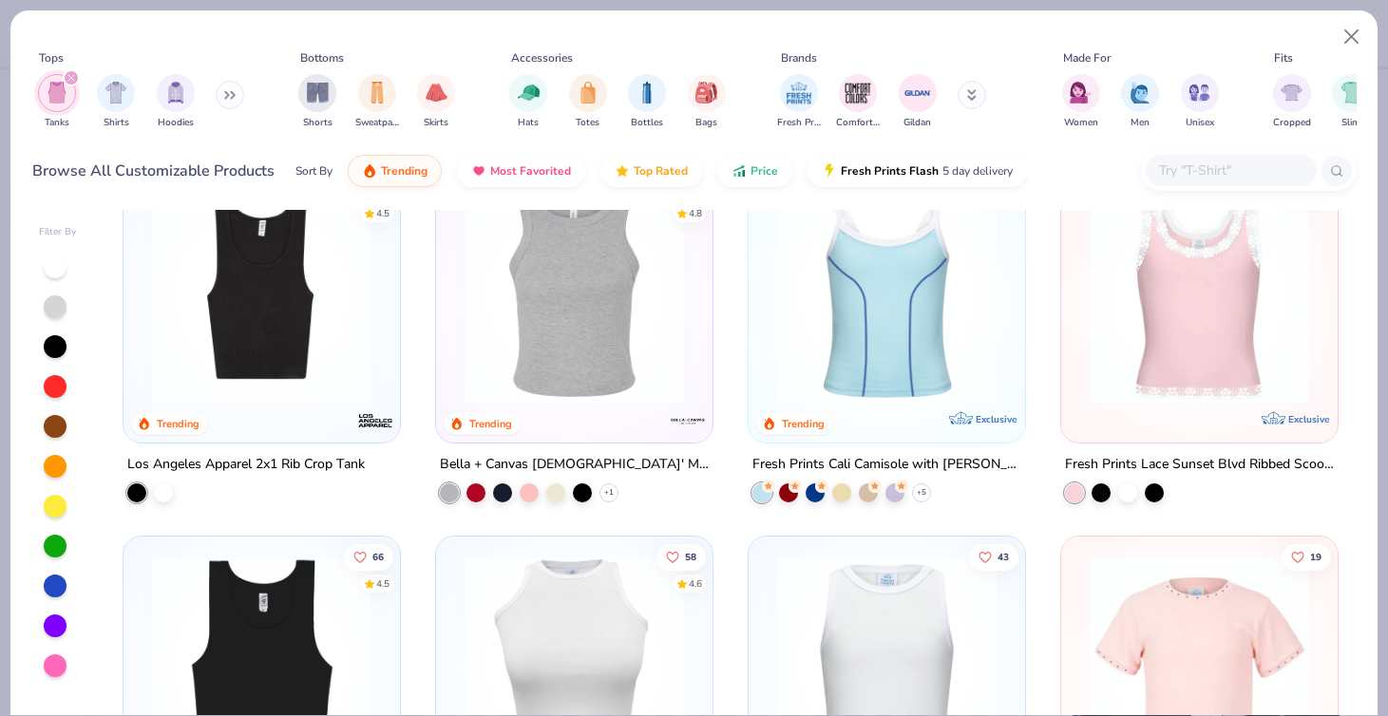
scroll to position [799, 0]
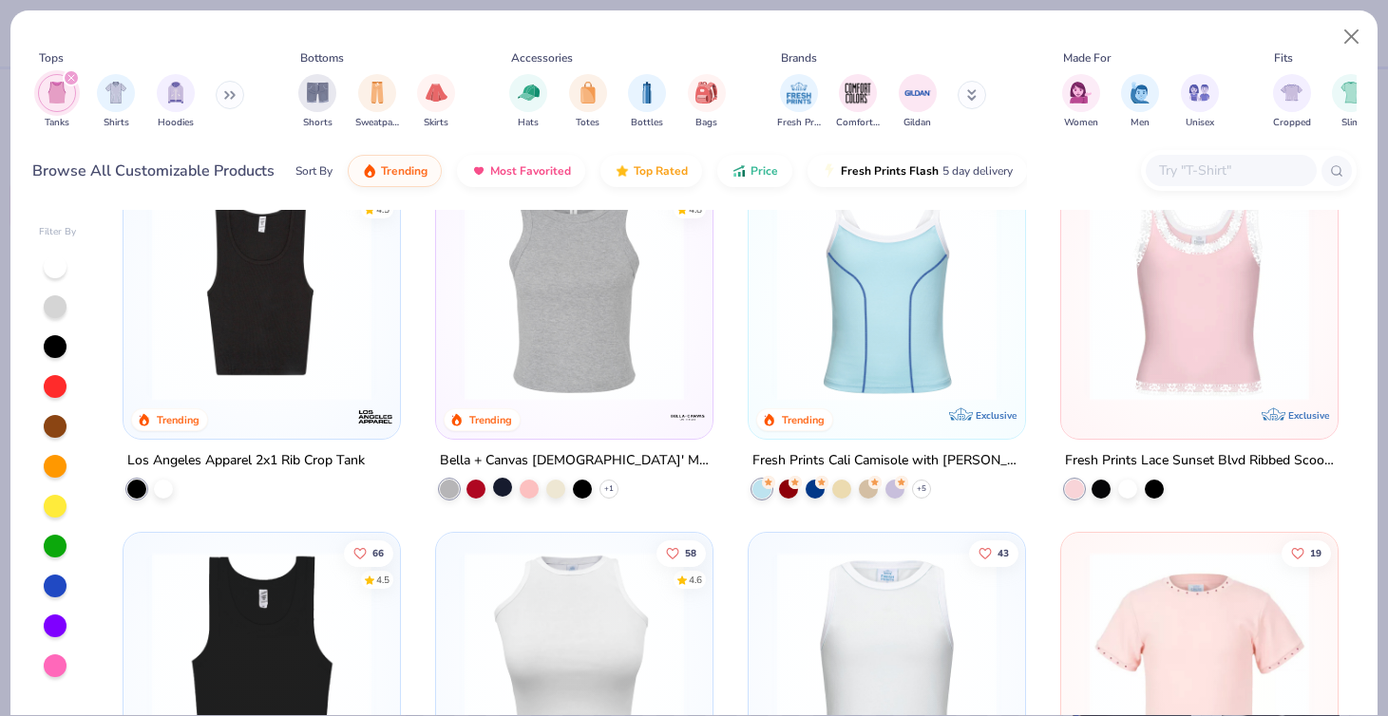
click at [493, 482] on div at bounding box center [502, 487] width 19 height 19
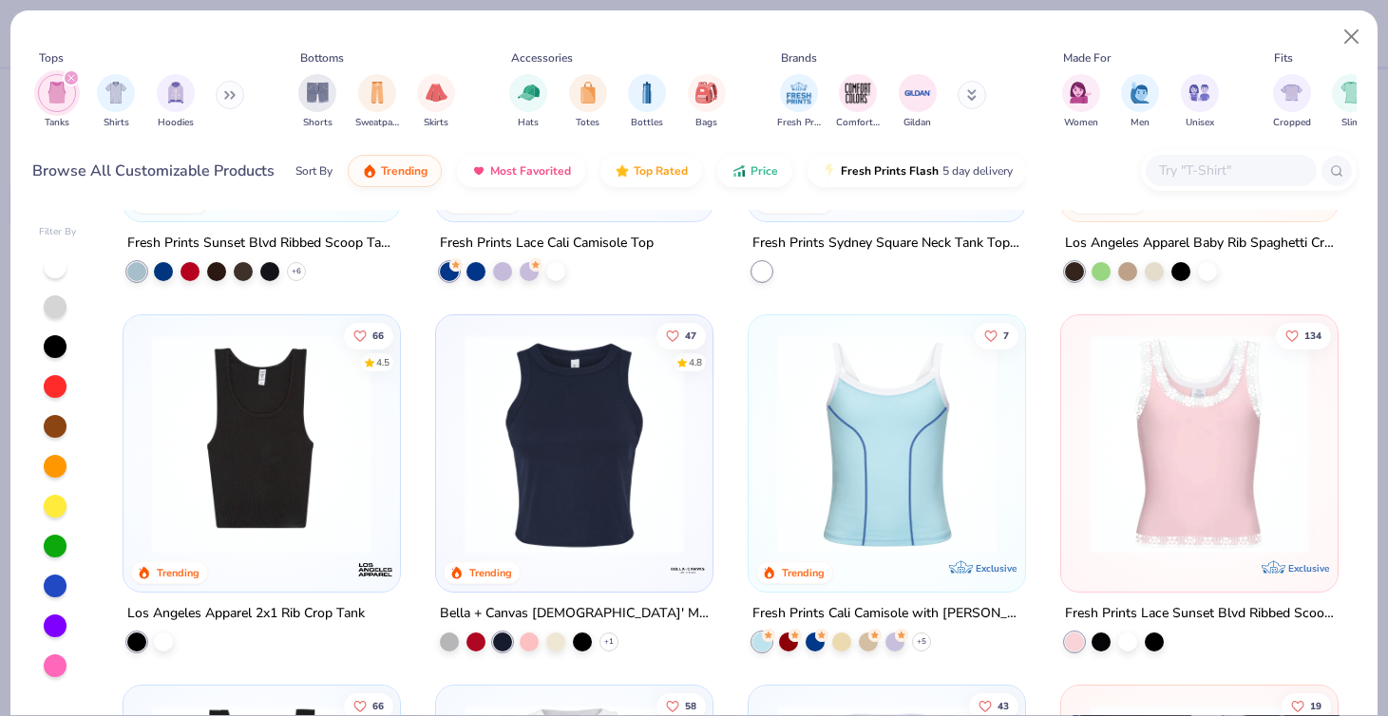
scroll to position [650, 0]
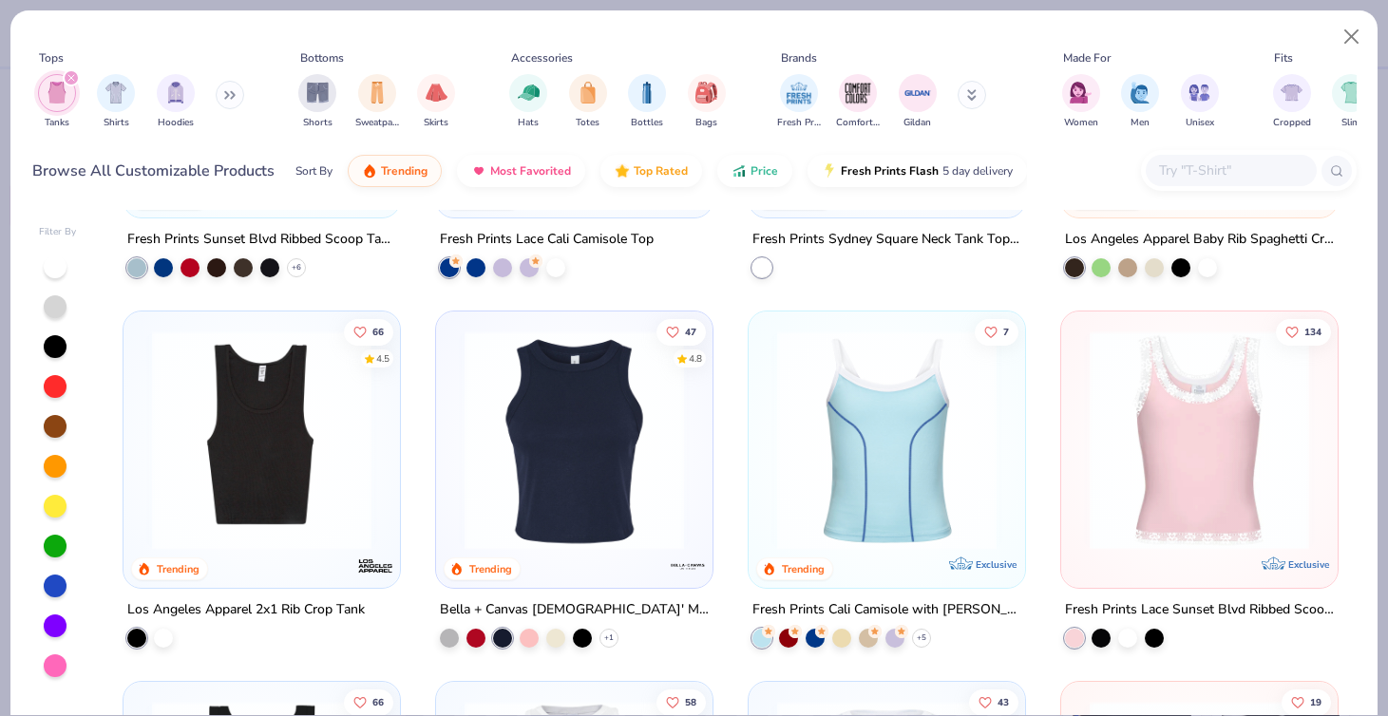
click at [613, 441] on img at bounding box center [574, 440] width 239 height 219
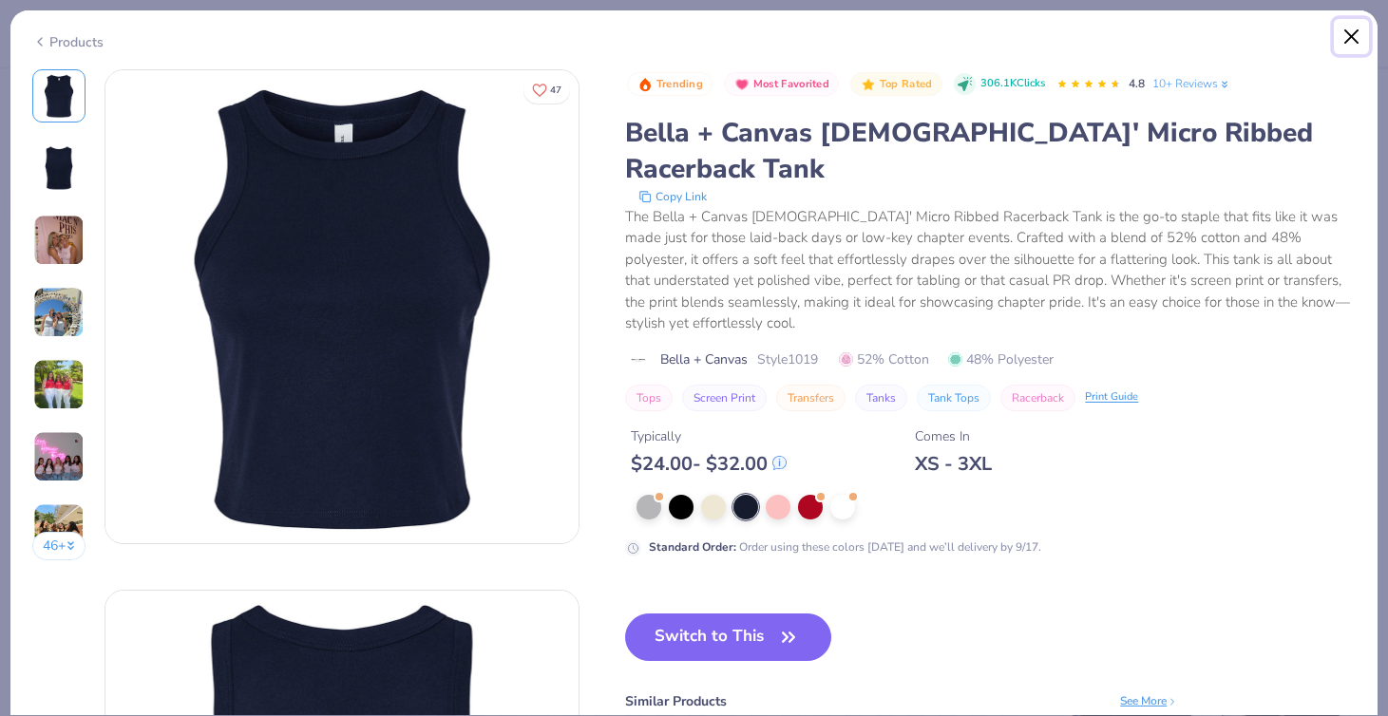
click at [1358, 35] on button "Close" at bounding box center [1352, 37] width 36 height 36
